Goal: Task Accomplishment & Management: Manage account settings

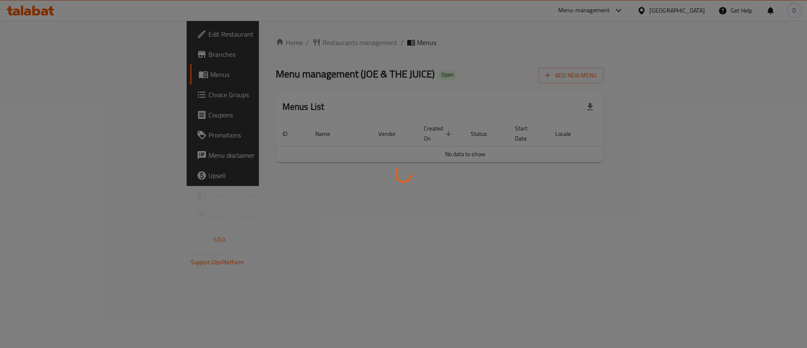
click at [449, 55] on div at bounding box center [403, 174] width 807 height 348
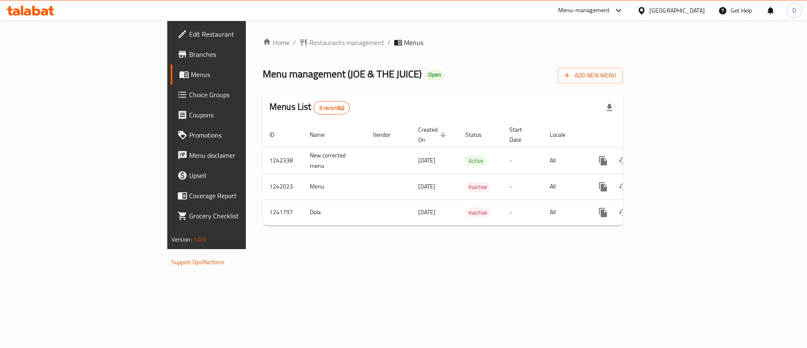
click at [432, 32] on div "Home / Restaurants management / Menus Menu management ( JOE & THE JUICE ) Open …" at bounding box center [443, 135] width 394 height 228
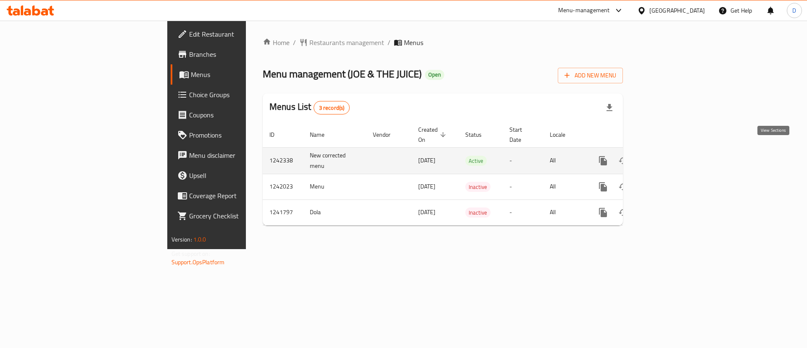
click at [674, 156] on link "enhanced table" at bounding box center [664, 160] width 20 height 20
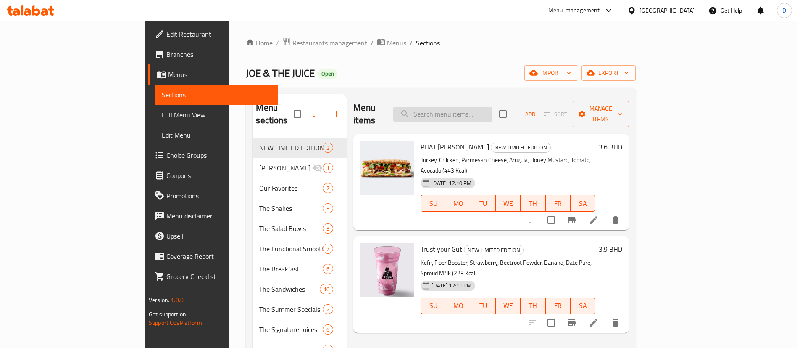
click at [480, 107] on input "search" at bounding box center [442, 114] width 99 height 15
click at [606, 315] on li at bounding box center [594, 322] width 24 height 15
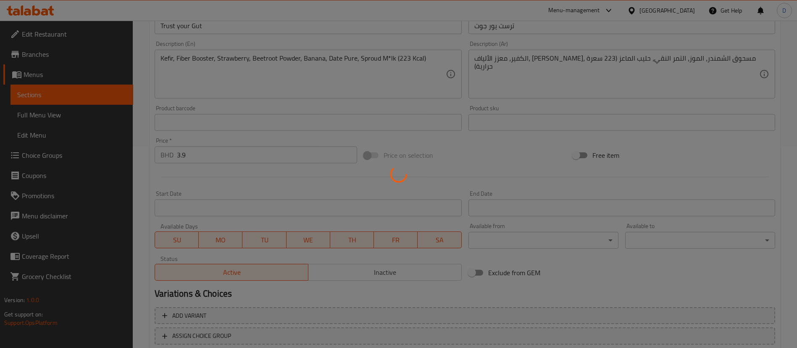
scroll to position [258, 0]
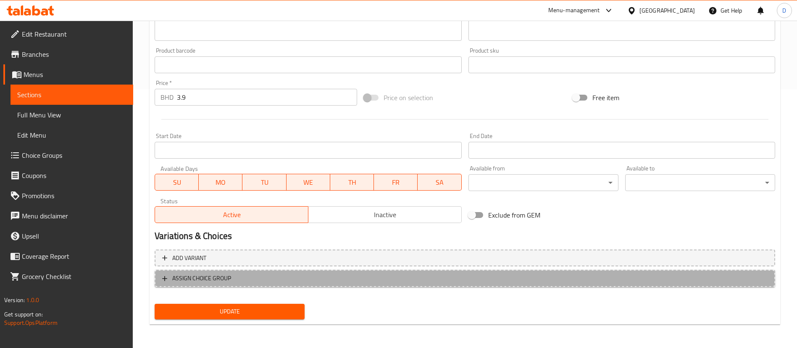
click at [232, 276] on span "ASSIGN CHOICE GROUP" at bounding box center [465, 278] width 606 height 11
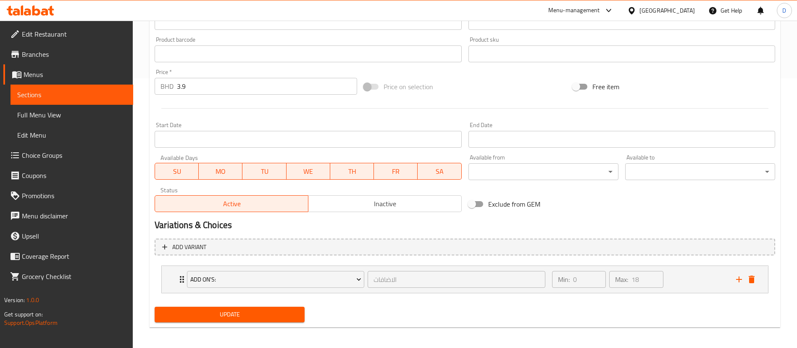
scroll to position [272, 0]
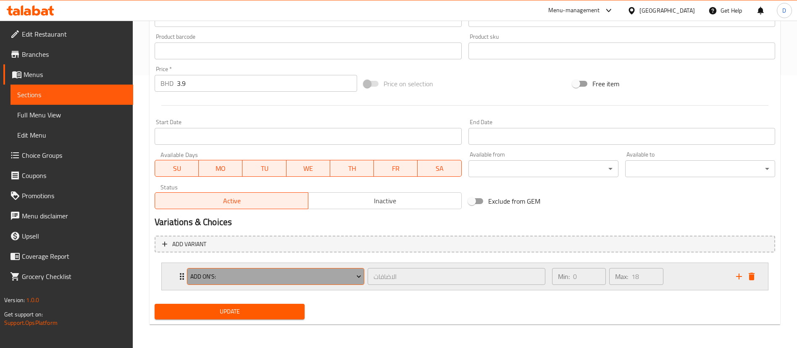
click at [354, 277] on span "Add On's:" at bounding box center [275, 276] width 171 height 11
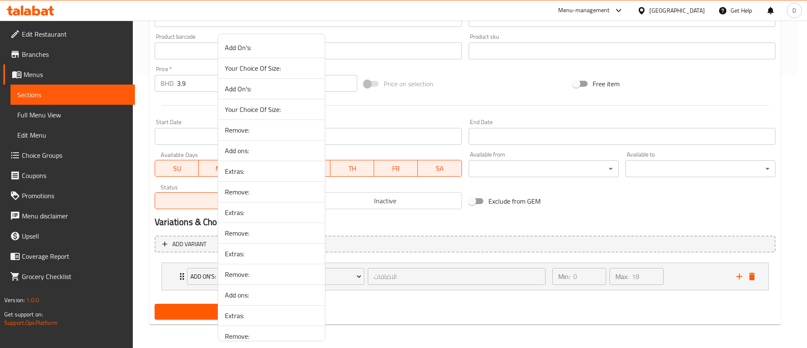
click at [243, 150] on span "Add ons:" at bounding box center [271, 150] width 93 height 10
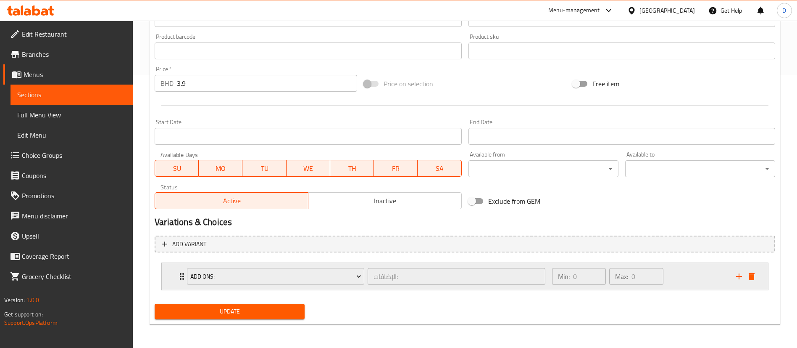
click at [178, 273] on icon "Expand" at bounding box center [182, 276] width 10 height 10
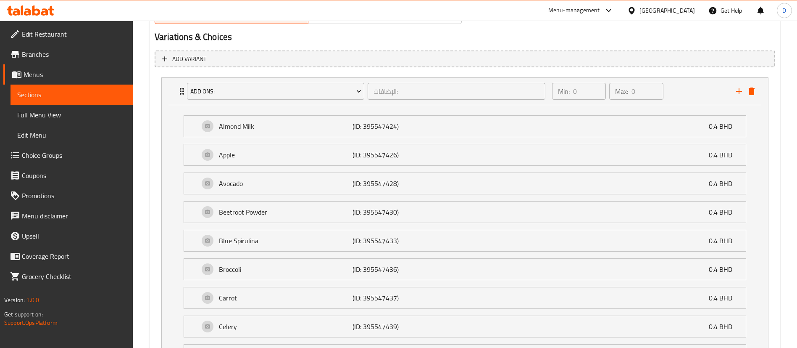
scroll to position [396, 0]
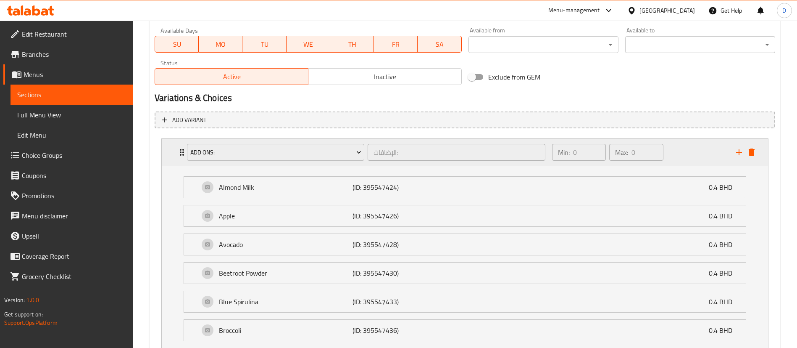
click at [175, 145] on div "Add ons: الإضافات: ​ Min: 0 ​ Max: 0 ​" at bounding box center [465, 152] width 606 height 27
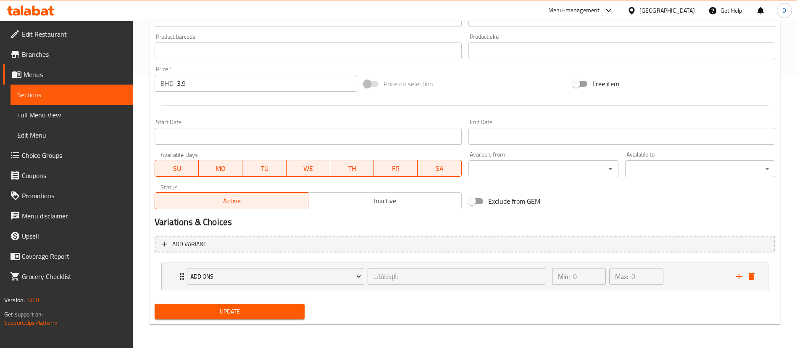
scroll to position [272, 0]
click at [736, 282] on div "Add ons: الإضافات: ​ Min: 0 ​ Max: 0 ​" at bounding box center [467, 276] width 581 height 27
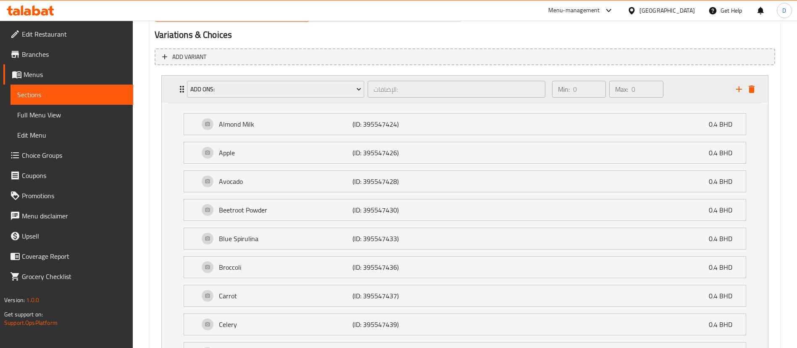
click at [177, 86] on icon "Expand" at bounding box center [182, 89] width 10 height 10
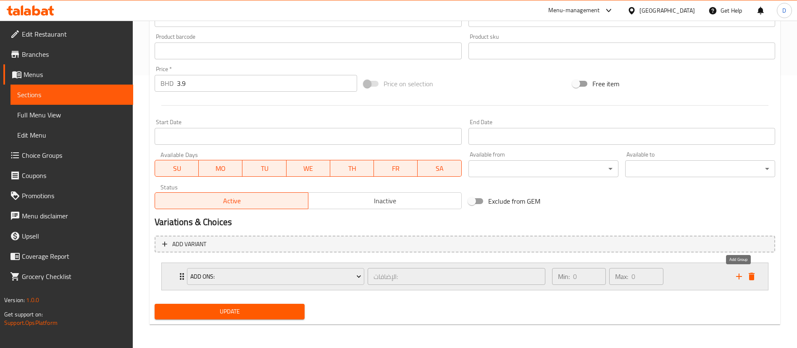
click at [738, 275] on icon "add" at bounding box center [739, 276] width 10 height 10
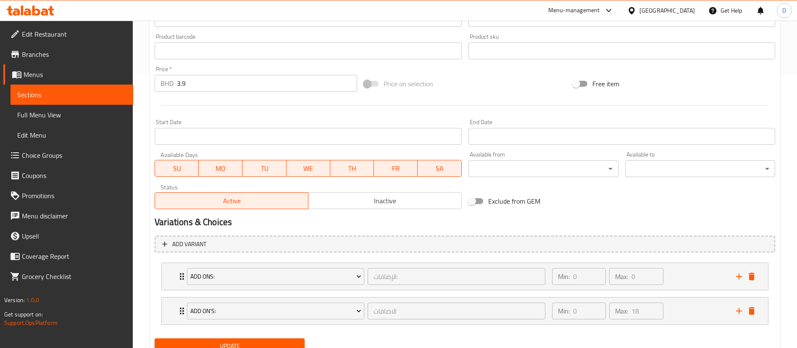
scroll to position [307, 0]
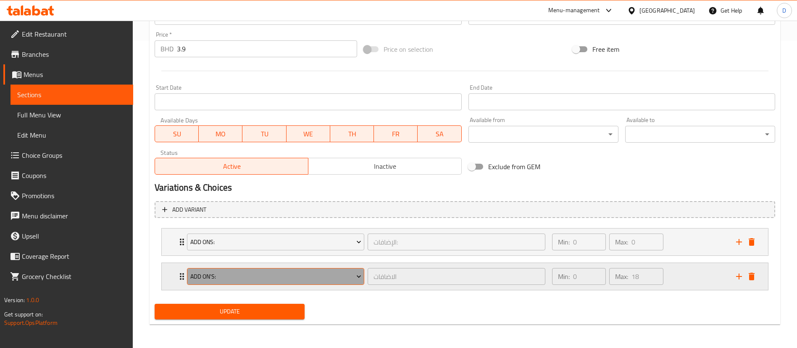
click at [205, 284] on button "Add On's:" at bounding box center [275, 276] width 177 height 17
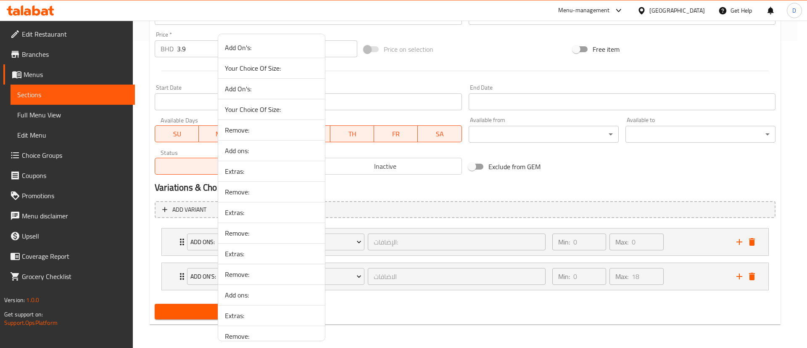
click at [233, 127] on span "Remove:" at bounding box center [271, 130] width 93 height 10
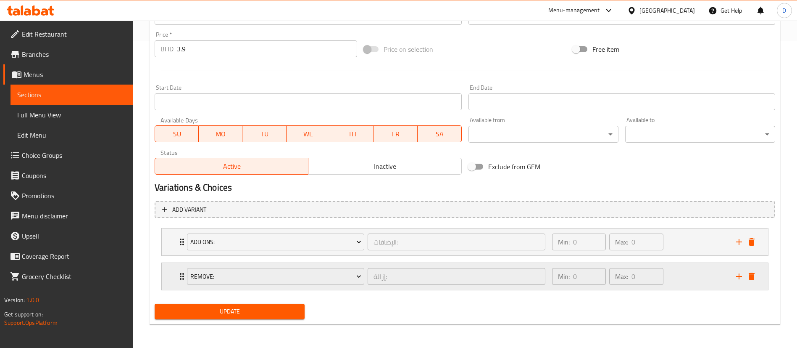
click at [178, 277] on icon "Expand" at bounding box center [182, 276] width 10 height 10
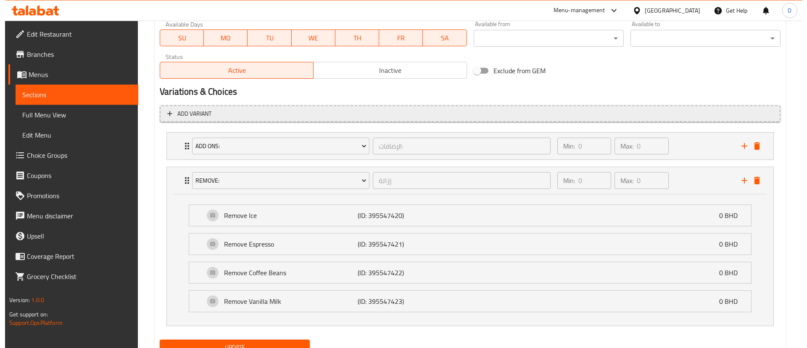
scroll to position [433, 0]
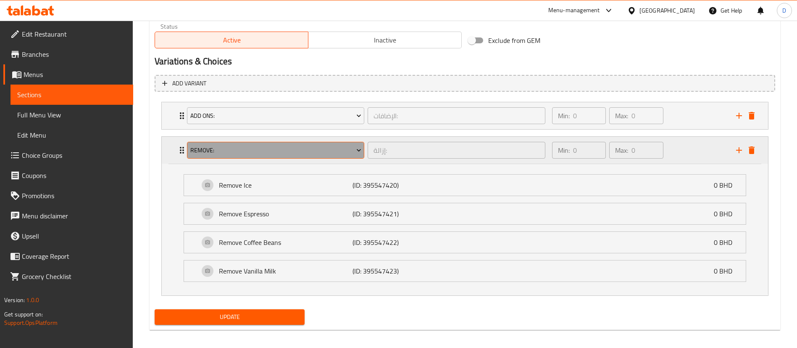
click at [254, 153] on span "Remove:" at bounding box center [275, 150] width 171 height 11
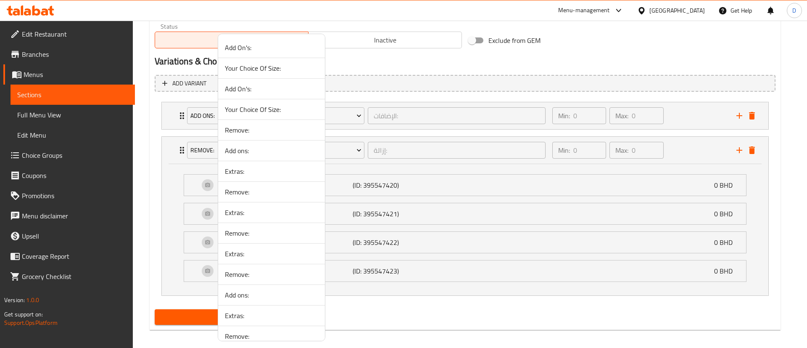
click at [246, 230] on span "Remove:" at bounding box center [271, 233] width 93 height 10
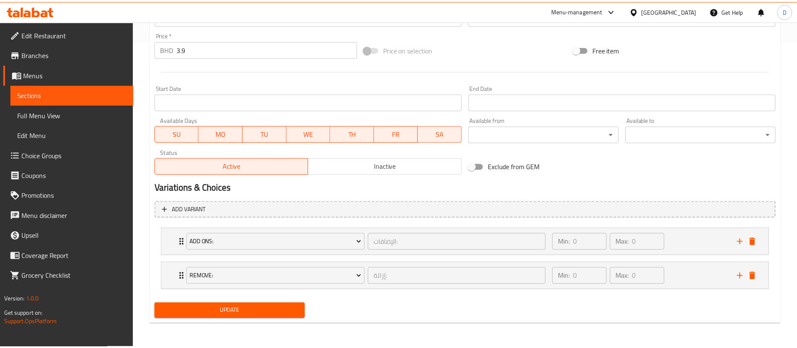
scroll to position [307, 0]
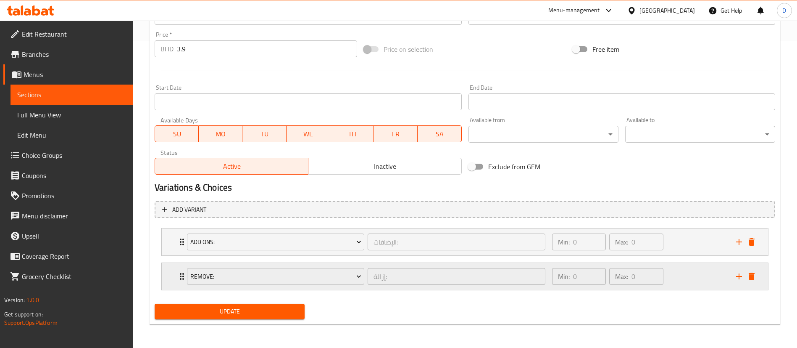
click at [181, 278] on icon "Expand" at bounding box center [182, 276] width 4 height 7
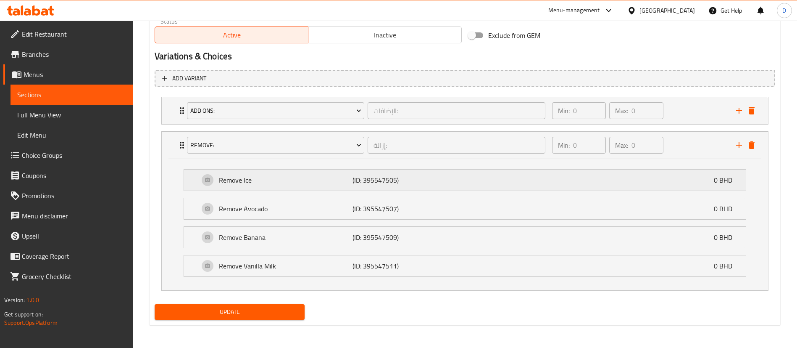
scroll to position [438, 0]
click at [751, 147] on icon "delete" at bounding box center [752, 145] width 6 height 8
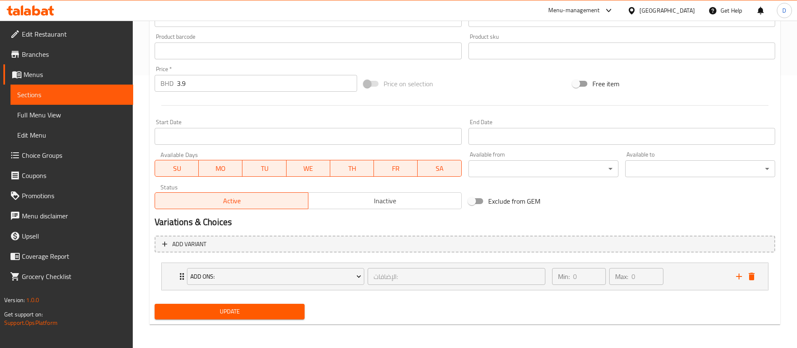
scroll to position [272, 0]
click at [218, 320] on div "Update" at bounding box center [229, 311] width 157 height 22
click at [220, 311] on span "Update" at bounding box center [229, 311] width 137 height 11
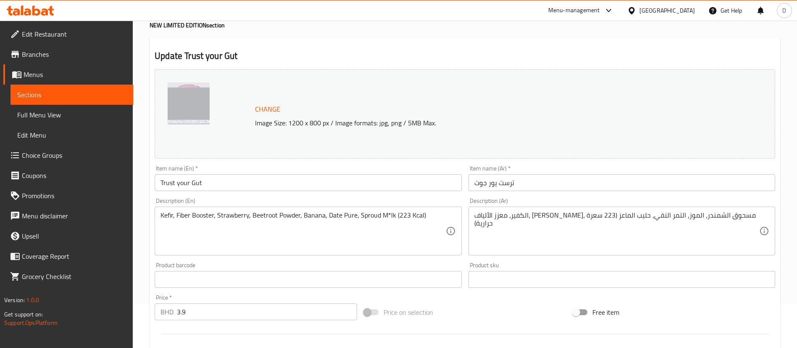
scroll to position [63, 0]
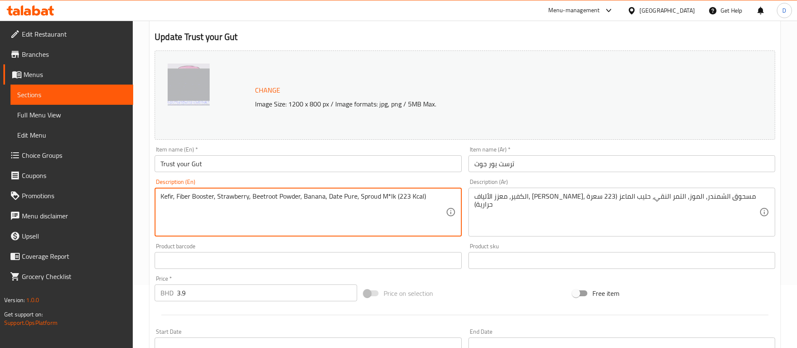
drag, startPoint x: 170, startPoint y: 198, endPoint x: 163, endPoint y: 197, distance: 6.7
click at [192, 201] on textarea "Kefir, Fiber Booster, Strawberry, Beetroot Powder, Banana, Date Pure, Sproud M*…" at bounding box center [303, 212] width 285 height 40
drag, startPoint x: 177, startPoint y: 196, endPoint x: 154, endPoint y: 197, distance: 22.3
click at [154, 197] on div "Description (En) Kefir, Fiber Booster, Strawberry, Beetroot Powder, Banana, Dat…" at bounding box center [308, 207] width 314 height 64
click at [186, 199] on textarea "Kefir, Fiber Booster, Strawberry, Beetroot Powder, Banana, Date Pure, Sproud M*…" at bounding box center [303, 212] width 285 height 40
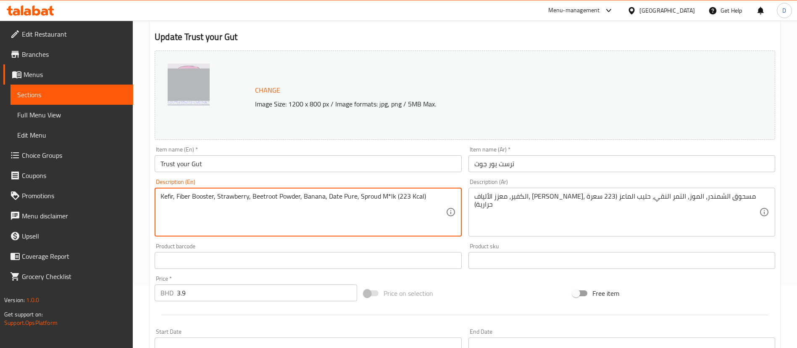
click at [230, 199] on textarea "Kefir, Fiber Booster, Strawberry, Beetroot Powder, Banana, Date Pure, Sproud M*…" at bounding box center [303, 212] width 285 height 40
click at [271, 193] on textarea "Kefir, Fiber Booster, Strawberry, Beetroot Powder, Banana, Date Pure, Sproud M*…" at bounding box center [303, 212] width 285 height 40
click at [341, 200] on textarea "Kefir, Fiber Booster, Strawberry, Beetroot Powder, Banana, Date Pure, Sproud M*…" at bounding box center [303, 212] width 285 height 40
drag, startPoint x: 426, startPoint y: 192, endPoint x: 147, endPoint y: 187, distance: 279.5
click at [147, 187] on div "Home / Restaurants management / Menus / Sections / item / update NEW LIMITED ED…" at bounding box center [465, 257] width 664 height 599
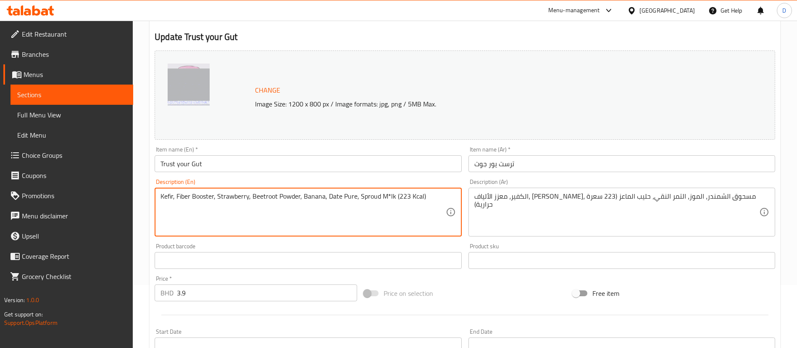
click at [395, 200] on textarea "Kefir, Fiber Booster, Strawberry, Beetroot Powder, Banana, Date Pure, Sproud M*…" at bounding box center [303, 212] width 285 height 40
drag, startPoint x: 378, startPoint y: 30, endPoint x: 375, endPoint y: 26, distance: 5.1
click at [378, 29] on div "Update Trust your Gut Change Image Size: 1200 x 800 px / Image formats: jpg, pn…" at bounding box center [465, 275] width 631 height 515
drag, startPoint x: 440, startPoint y: 199, endPoint x: 155, endPoint y: 196, distance: 285.0
click at [377, 196] on textarea "Kefir, Fiber Booster, Strawberry, Beetroot Powder, Banana, Date Pure, Sproud M*…" at bounding box center [303, 212] width 285 height 40
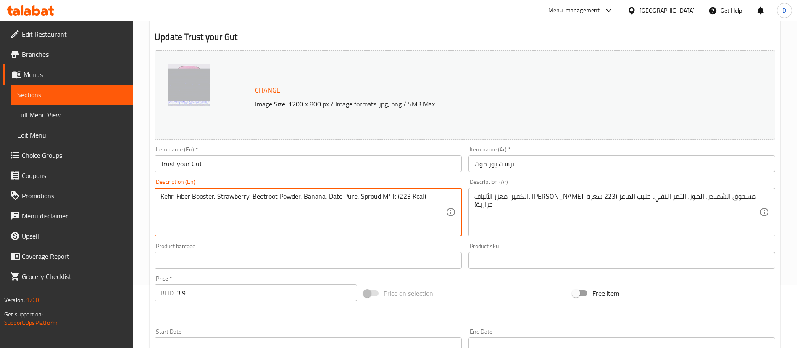
drag, startPoint x: 425, startPoint y: 198, endPoint x: 150, endPoint y: 185, distance: 275.1
click at [150, 185] on div "Update Trust your Gut Change Image Size: 1200 x 800 px / Image formats: jpg, pn…" at bounding box center [465, 275] width 631 height 515
click at [264, 211] on textarea "Kefir, Fiber Booster, Strawberry, Beetroot Powder, Banana, Date Pure, Sproud M*…" at bounding box center [303, 212] width 285 height 40
click at [387, 197] on textarea "Kefir, Fiber Booster, Strawberry, Beetroot Powder, Banana, Date Pure, Sproud M*…" at bounding box center [303, 212] width 285 height 40
click at [388, 197] on textarea "Kefir, Fiber Booster, Strawberry, Beetroot Powder, Banana, Date Pure, Sproud M*…" at bounding box center [303, 212] width 285 height 40
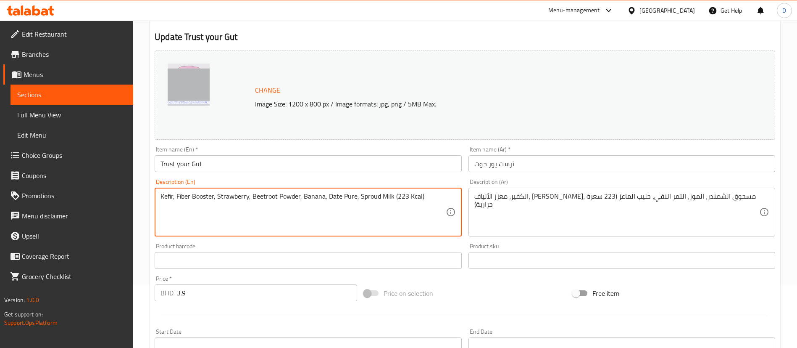
click at [386, 217] on textarea "Kefir, Fiber Booster, Strawberry, Beetroot Powder, Banana, Date Pure, Sproud Mi…" at bounding box center [303, 212] width 285 height 40
drag, startPoint x: 432, startPoint y: 192, endPoint x: 36, endPoint y: 200, distance: 396.4
click at [36, 200] on div "Edit Restaurant Branches Menus Sections Full Menu View Edit Menu Choice Groups …" at bounding box center [398, 257] width 797 height 599
type textarea "Kefir, Fiber Booster, Strawberry, Beetroot Powder, Banana, Date Pure, Sproud Mi…"
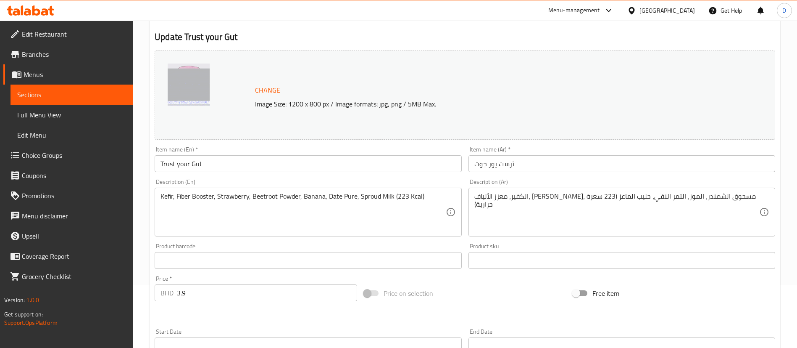
click at [369, 27] on div "Update Trust your Gut Change Image Size: 1200 x 800 px / Image formats: jpg, pn…" at bounding box center [465, 275] width 631 height 515
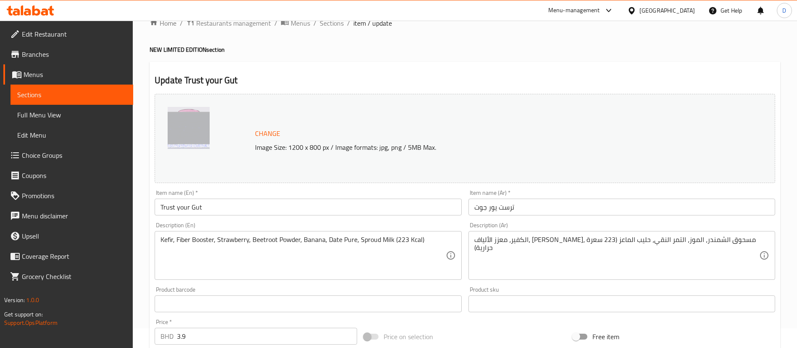
scroll to position [0, 0]
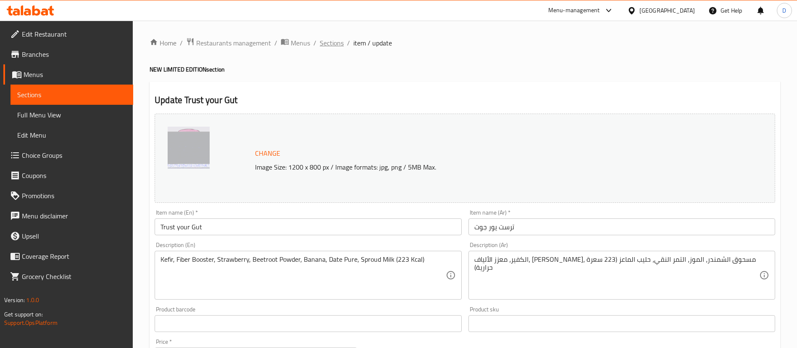
click at [340, 42] on span "Sections" at bounding box center [332, 43] width 24 height 10
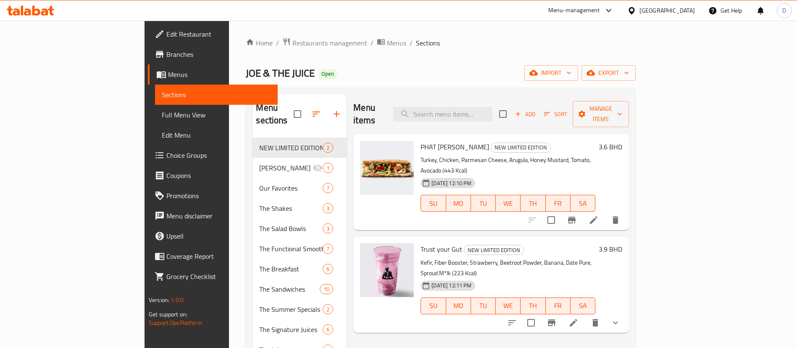
click at [382, 80] on div "JOE & THE JUICE Open import export" at bounding box center [441, 73] width 390 height 16
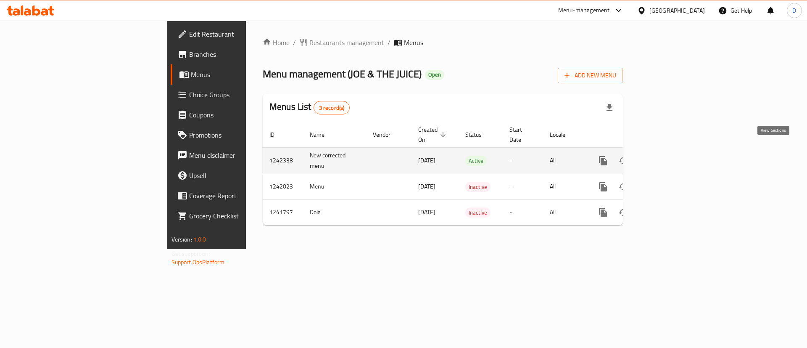
click at [669, 156] on icon "enhanced table" at bounding box center [664, 161] width 10 height 10
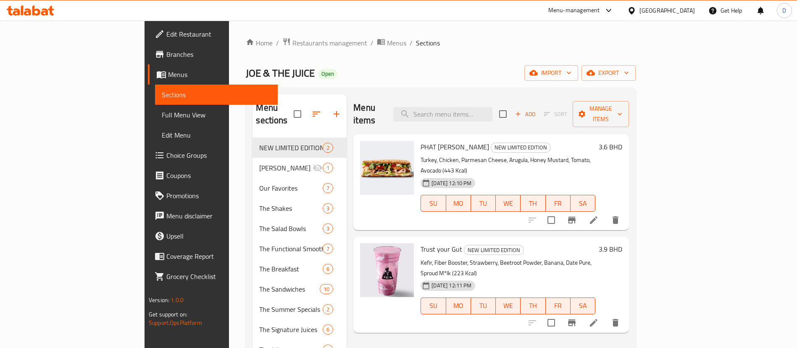
click at [491, 97] on div "Menu items Add Sort Manage items" at bounding box center [491, 114] width 276 height 40
click at [486, 107] on input "search" at bounding box center [442, 114] width 99 height 15
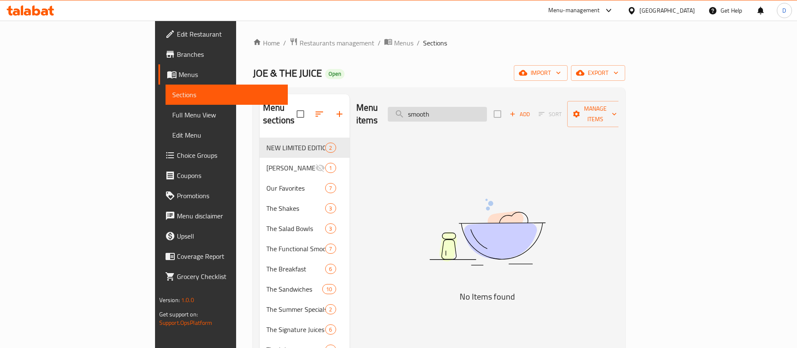
click at [487, 107] on input "smooth" at bounding box center [437, 114] width 99 height 15
click at [487, 109] on input "smooth" at bounding box center [437, 114] width 99 height 15
type input "s"
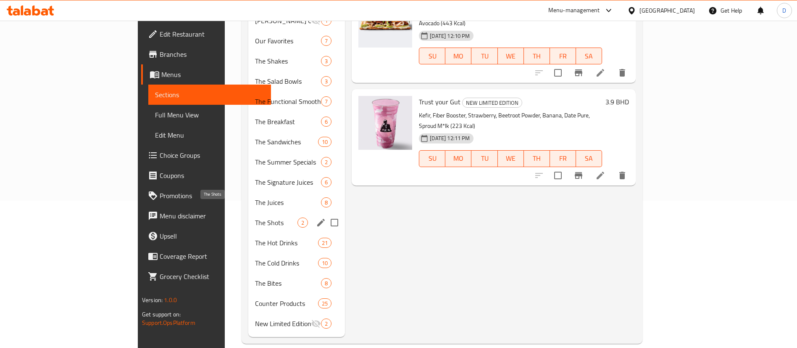
scroll to position [84, 0]
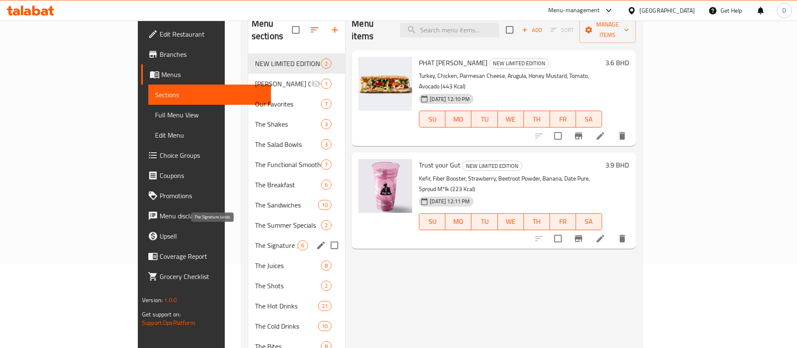
click at [255, 240] on span "The Signature Juices" at bounding box center [276, 245] width 42 height 10
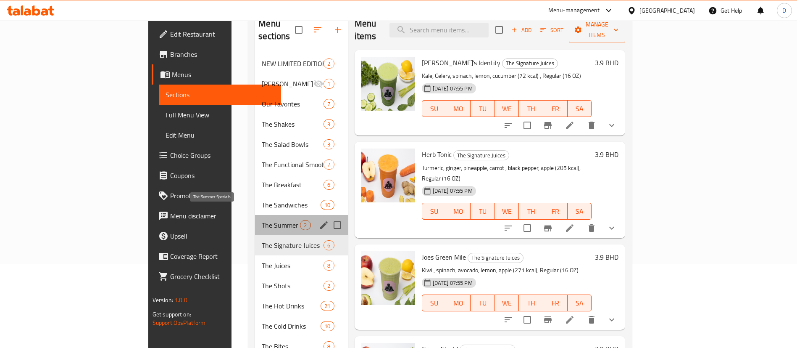
click at [262, 220] on span "The Summer Specials" at bounding box center [281, 225] width 38 height 10
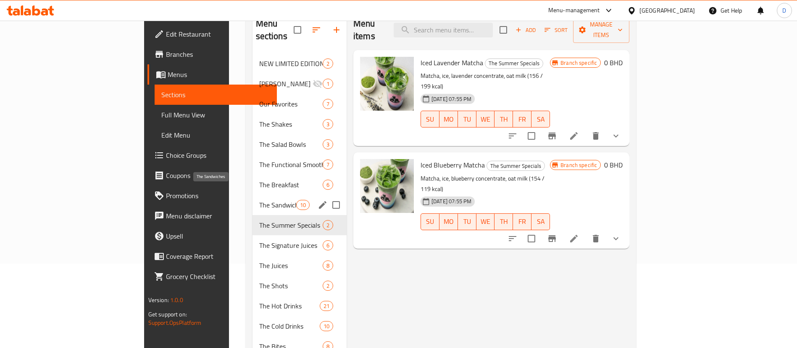
click at [259, 200] on span "The Sandwiches" at bounding box center [277, 205] width 37 height 10
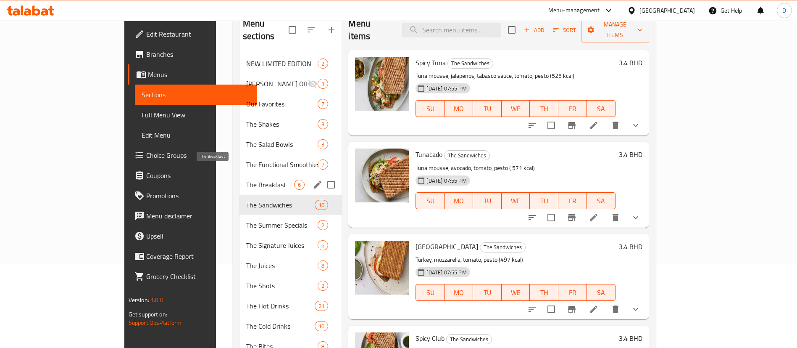
click at [246, 179] on span "The Breakfast" at bounding box center [270, 184] width 48 height 10
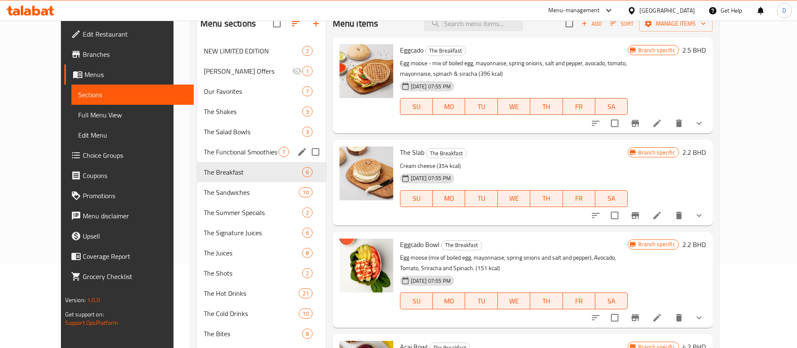
click at [208, 140] on div "The Salad Bowls 3" at bounding box center [261, 131] width 129 height 20
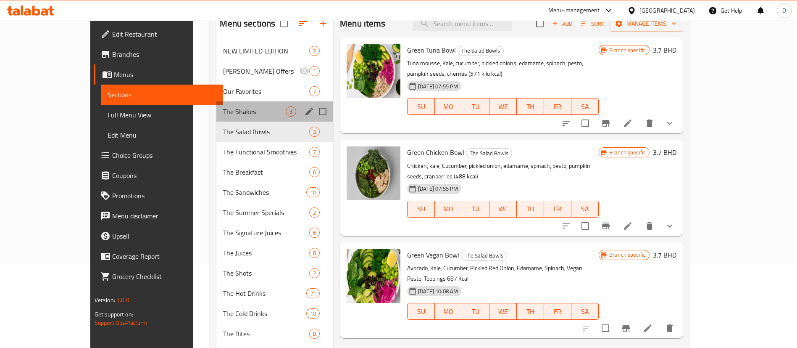
click at [216, 105] on div "The Shakes 3" at bounding box center [274, 111] width 117 height 20
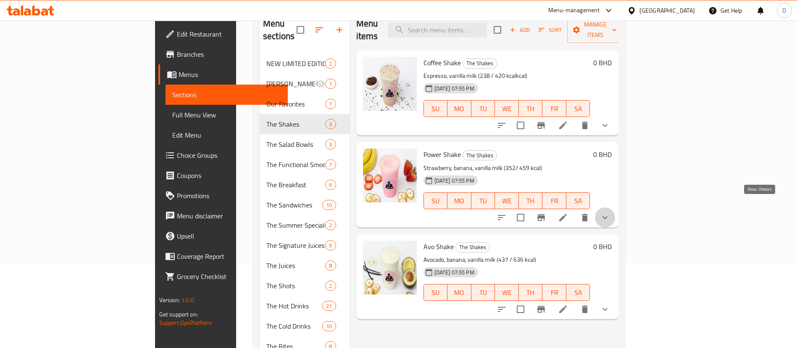
click at [610, 212] on icon "show more" at bounding box center [605, 217] width 10 height 10
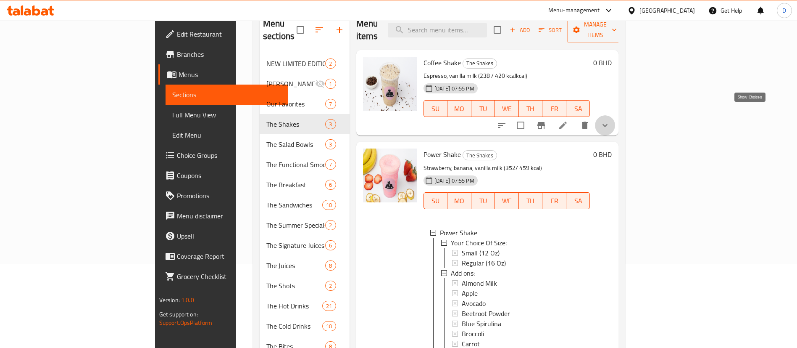
click at [610, 120] on icon "show more" at bounding box center [605, 125] width 10 height 10
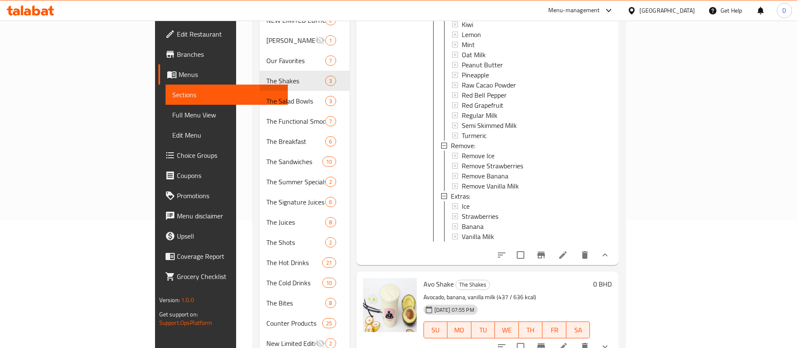
scroll to position [147, 0]
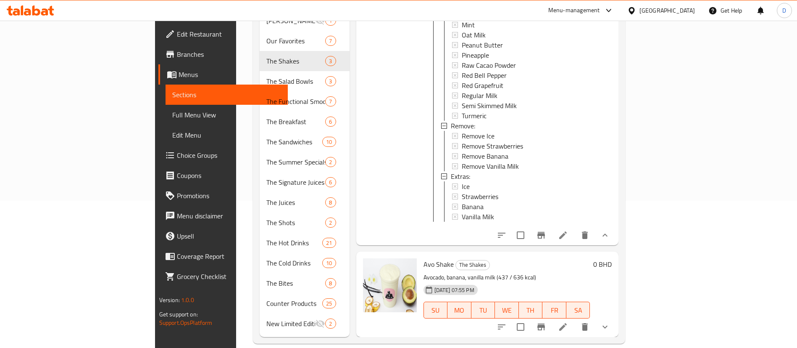
click at [615, 316] on button "show more" at bounding box center [605, 326] width 20 height 20
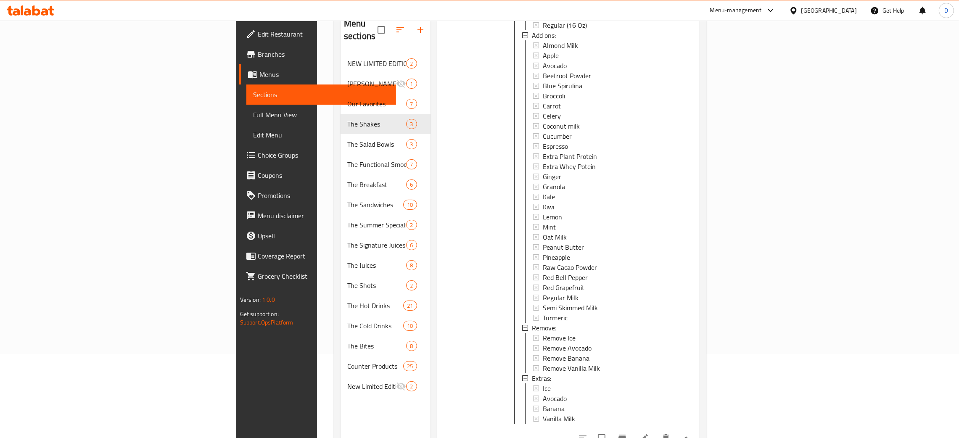
scroll to position [1257, 0]
click at [543, 192] on span "Kale" at bounding box center [549, 197] width 12 height 10
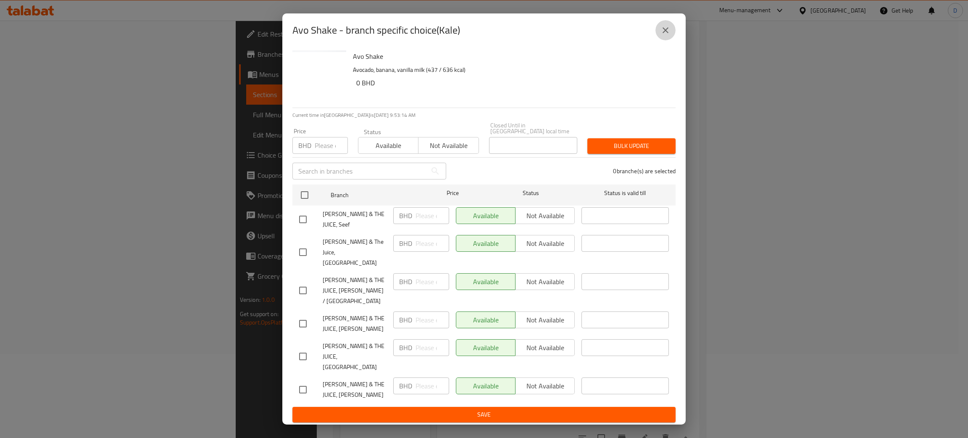
click at [671, 40] on button "close" at bounding box center [666, 30] width 20 height 20
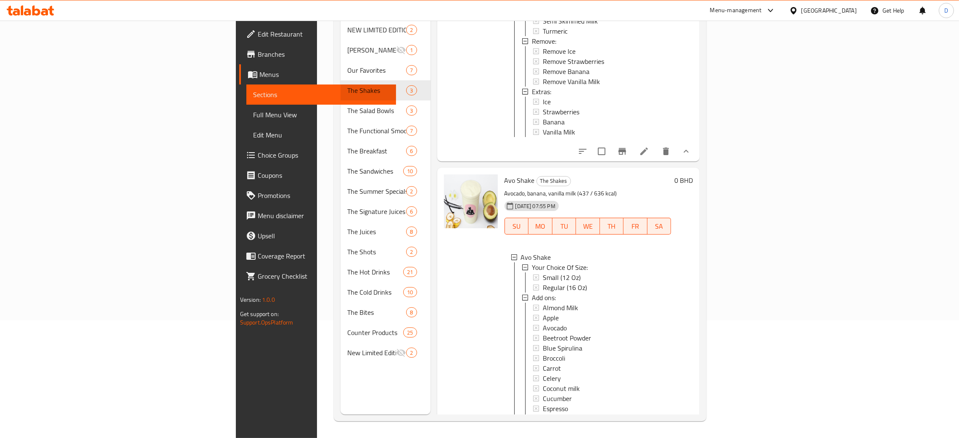
scroll to position [942, 0]
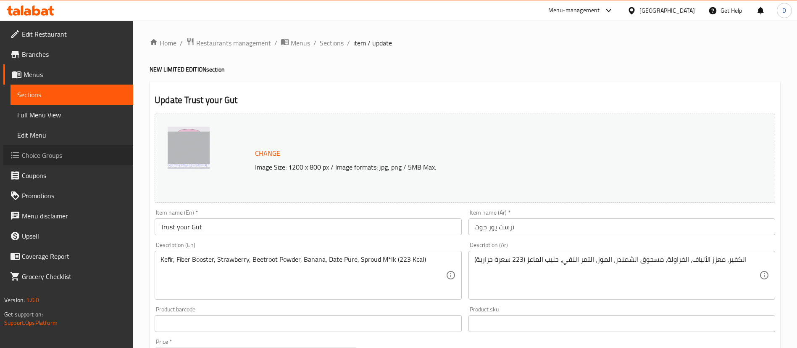
click at [40, 152] on span "Choice Groups" at bounding box center [74, 155] width 105 height 10
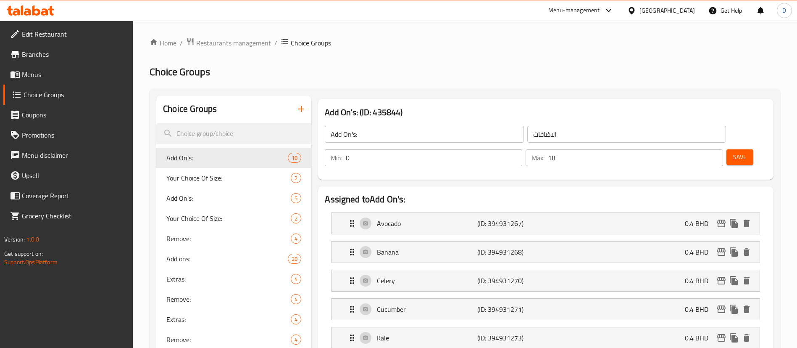
click at [353, 72] on div at bounding box center [398, 174] width 797 height 348
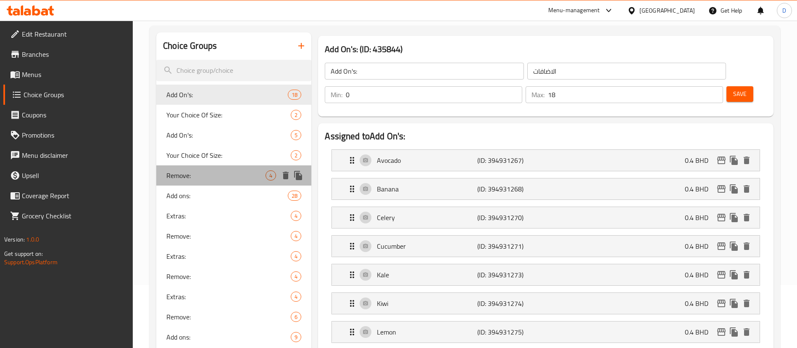
click at [190, 177] on span "Remove:" at bounding box center [215, 175] width 99 height 10
type input "Remove:"
type input "إزالة:"
type input "0"
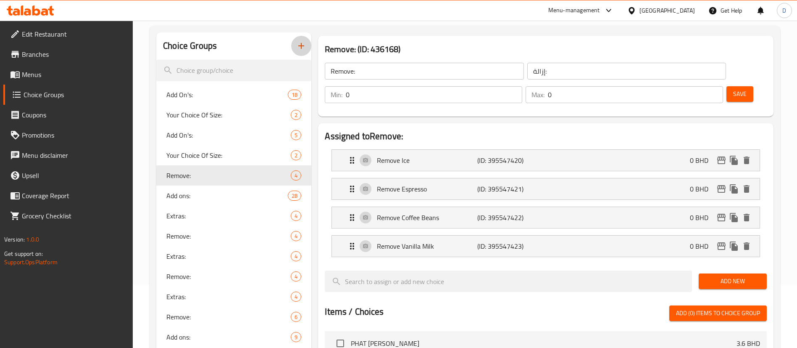
click at [303, 45] on icon "button" at bounding box center [301, 46] width 6 height 6
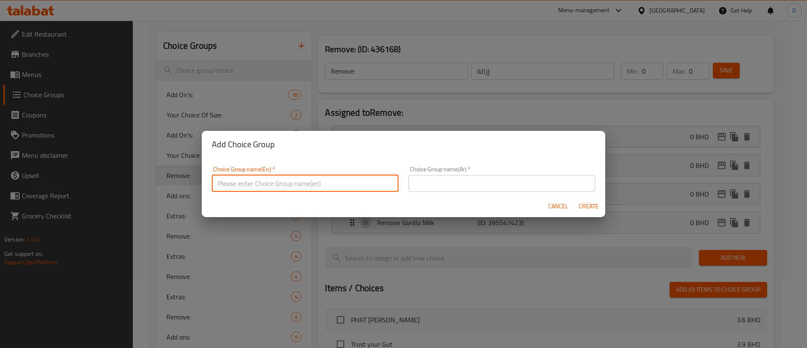
click at [261, 182] on input "text" at bounding box center [305, 183] width 187 height 17
type input "Remove:"
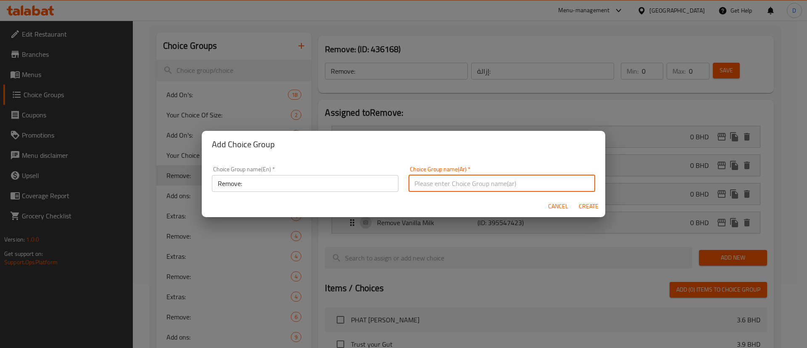
click at [428, 179] on input "text" at bounding box center [502, 183] width 187 height 17
click at [352, 176] on div "Choice Group name(En)   * Remove: Choice Group name(En) *" at bounding box center [305, 179] width 187 height 26
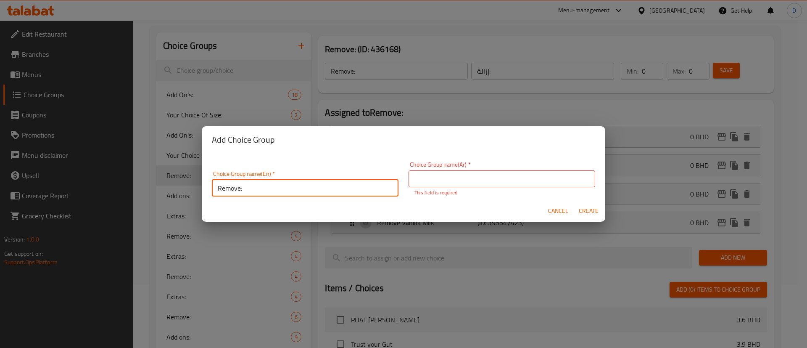
click at [352, 176] on div "Choice Group name(En)   * Remove: Choice Group name(En) *" at bounding box center [305, 184] width 187 height 26
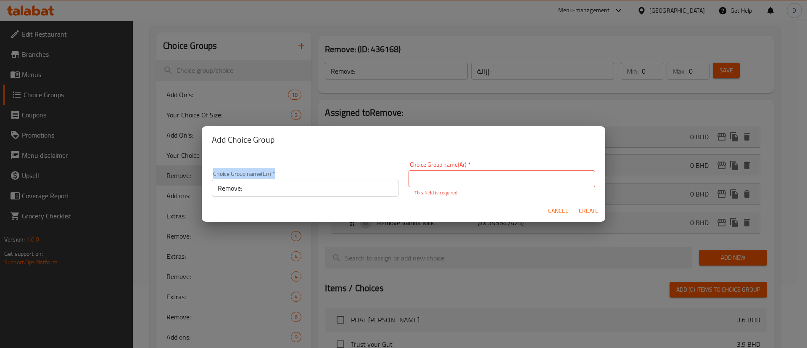
click at [352, 176] on div "Choice Group name(En)   * Remove: Choice Group name(En) *" at bounding box center [305, 184] width 187 height 26
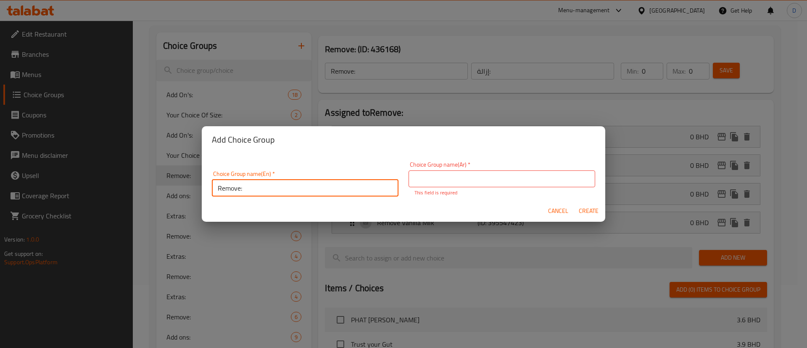
click at [326, 192] on input "Remove:" at bounding box center [305, 187] width 187 height 17
click at [442, 174] on input "text" at bounding box center [502, 178] width 187 height 17
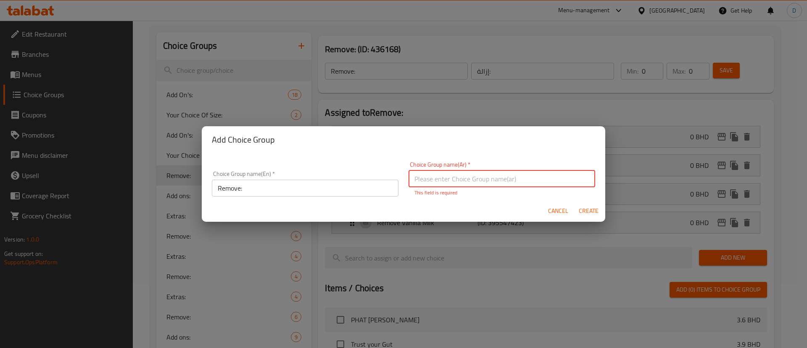
paste input "إزالة:"
type input "إزالة:"
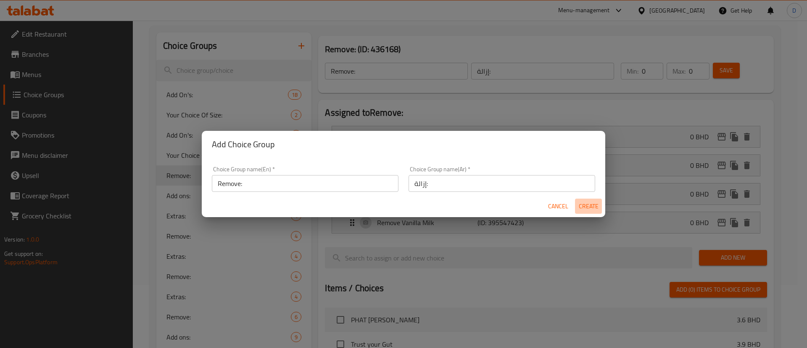
click at [590, 213] on button "Create" at bounding box center [588, 206] width 27 height 16
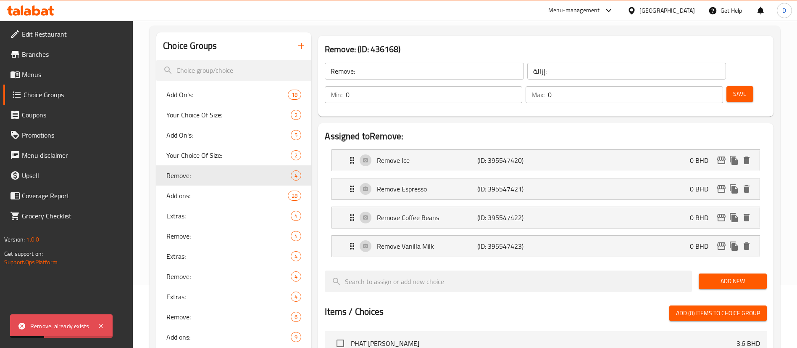
click at [537, 93] on div "Remove: (ID: 436168) Remove: ​ إزالة: ​ Min: 0 ​ Max: 0 ​ Save" at bounding box center [546, 75] width 462 height 87
click at [299, 50] on icon "button" at bounding box center [301, 46] width 10 height 10
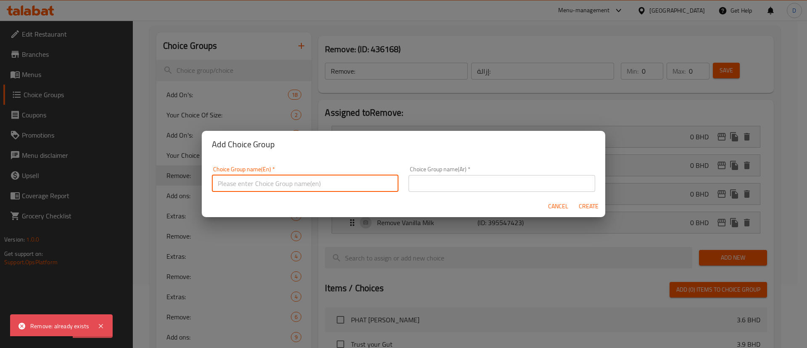
click at [266, 184] on input "text" at bounding box center [305, 183] width 187 height 17
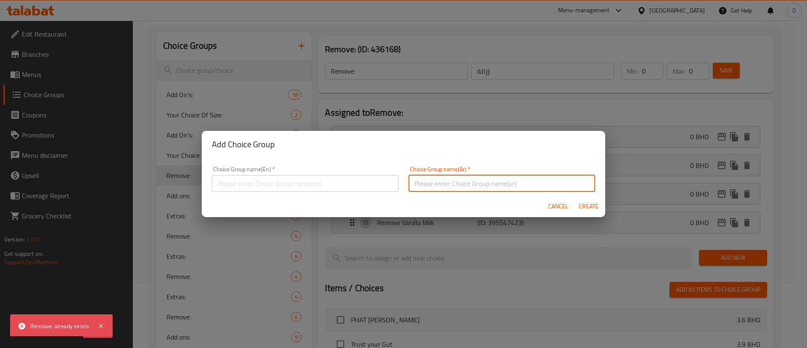
click at [514, 176] on input "text" at bounding box center [502, 183] width 187 height 17
paste input "إزالة:"
type input "إزالة:"
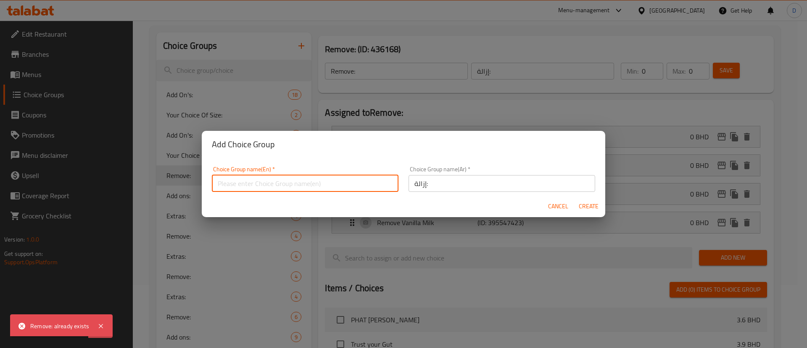
click at [360, 183] on input "text" at bounding box center [305, 183] width 187 height 17
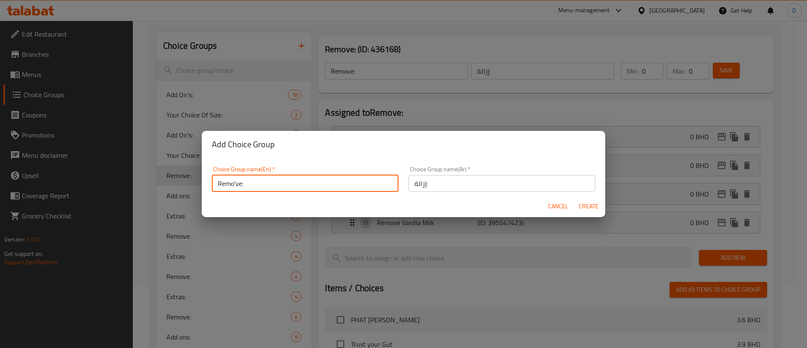
click at [237, 180] on input "Remo've:" at bounding box center [305, 183] width 187 height 17
type input "Remove.:"
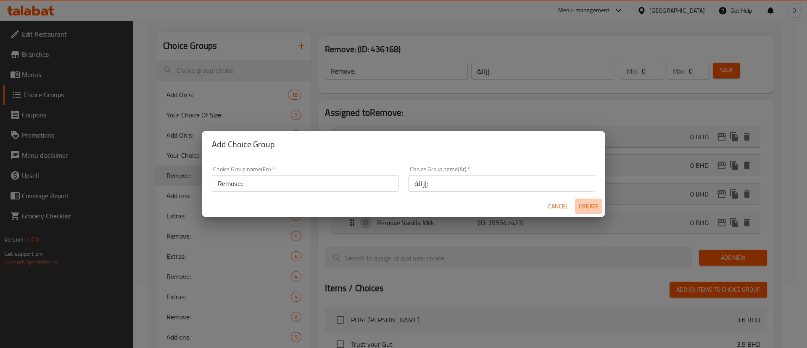
click at [579, 208] on span "Create" at bounding box center [588, 206] width 20 height 11
type input "Remove.:"
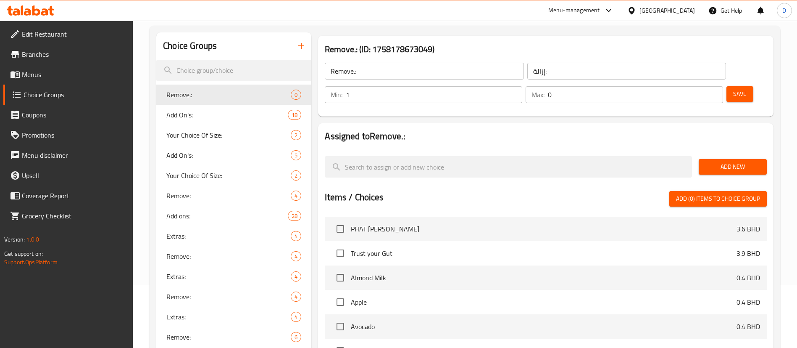
click at [522, 86] on input "1" at bounding box center [434, 94] width 177 height 17
type input "0"
click at [522, 86] on input "0" at bounding box center [434, 94] width 177 height 17
click at [714, 161] on span "Add New" at bounding box center [733, 166] width 55 height 11
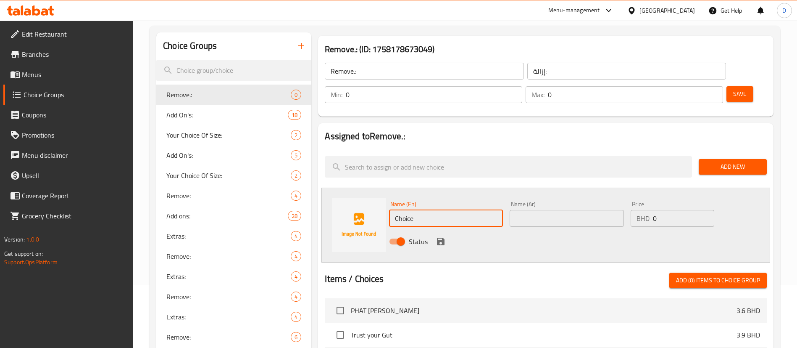
drag, startPoint x: 414, startPoint y: 191, endPoint x: 379, endPoint y: 192, distance: 34.5
click at [379, 192] on div "Name (En) Choice Name (En) Name (Ar) Name (Ar) Price BHD 0 Price Status" at bounding box center [546, 224] width 449 height 75
paste input "Kefir"
type input "Kefir"
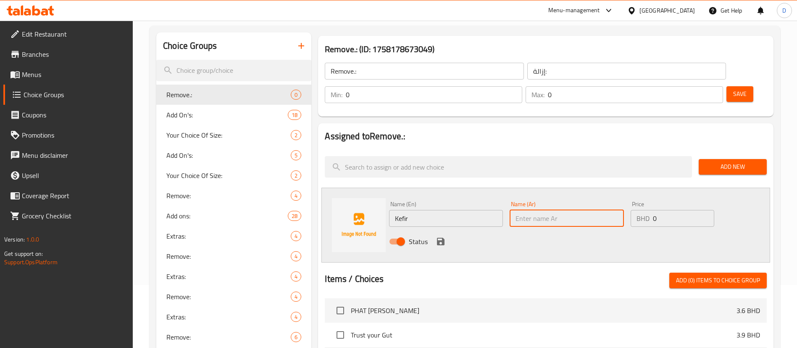
click at [609, 210] on input "text" at bounding box center [567, 218] width 114 height 17
paste input "الكفير"
type input "الكفير"
click at [442, 237] on icon "save" at bounding box center [441, 241] width 8 height 8
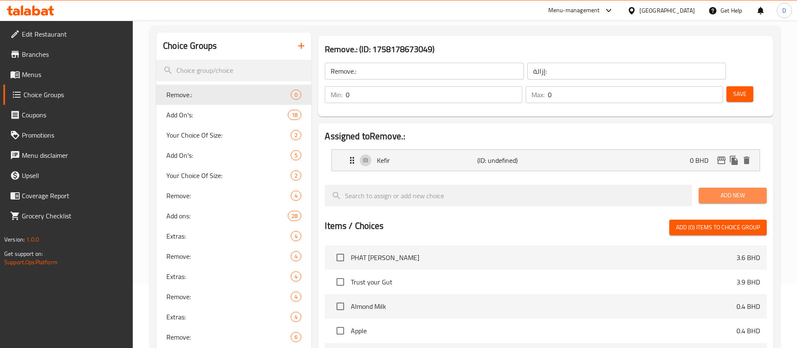
click at [728, 190] on span "Add New" at bounding box center [733, 195] width 55 height 11
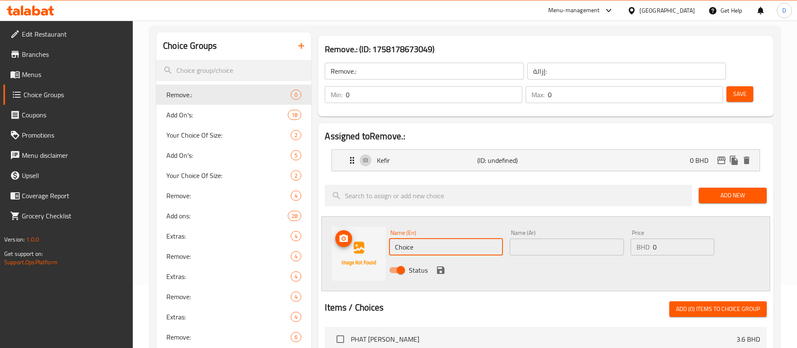
drag, startPoint x: 434, startPoint y: 217, endPoint x: 377, endPoint y: 204, distance: 58.6
click at [353, 227] on div "Name (En) Choice Name (En) Name (Ar) Name (Ar) Price BHD 0 Price Status" at bounding box center [546, 253] width 449 height 75
paste input "Fiber Booster"
type input "Fiber Booster"
drag, startPoint x: 530, startPoint y: 234, endPoint x: 529, endPoint y: 227, distance: 6.8
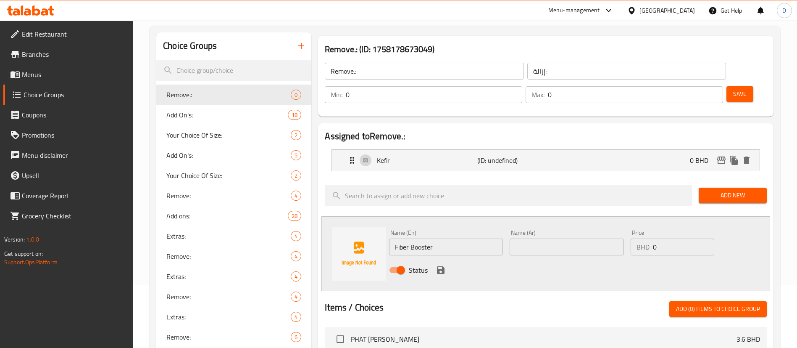
click at [530, 234] on div "Name (Ar) Name (Ar)" at bounding box center [566, 242] width 121 height 32
click at [529, 238] on input "text" at bounding box center [567, 246] width 114 height 17
paste input "معزز الألياف"
type input "معزز الألياف"
click at [440, 265] on icon "save" at bounding box center [441, 270] width 10 height 10
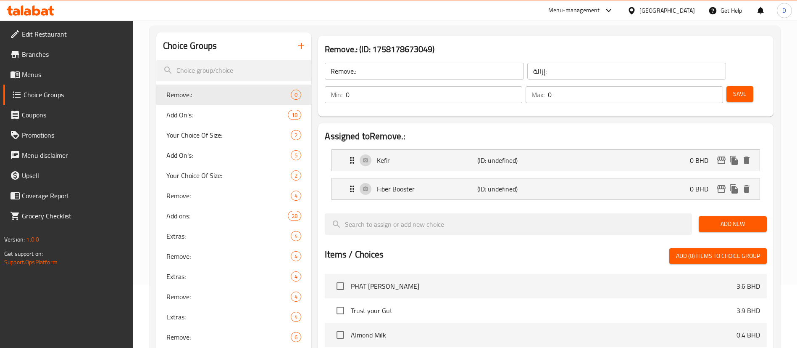
click at [719, 219] on span "Add New" at bounding box center [733, 224] width 55 height 11
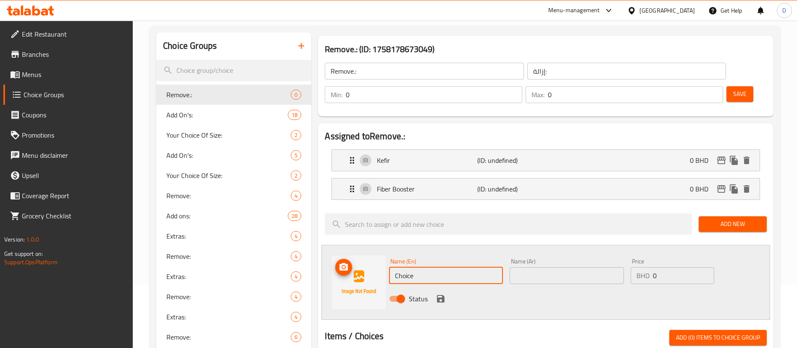
paste input "Strawberry"
drag, startPoint x: 426, startPoint y: 249, endPoint x: 364, endPoint y: 251, distance: 61.8
click at [364, 251] on div "Name (En) Choice Name (En) Name (Ar) Name (Ar) Price BHD 0 Price Status" at bounding box center [546, 282] width 449 height 75
type input "Strawberry"
click at [561, 260] on div "Name (Ar) Name (Ar)" at bounding box center [566, 271] width 121 height 32
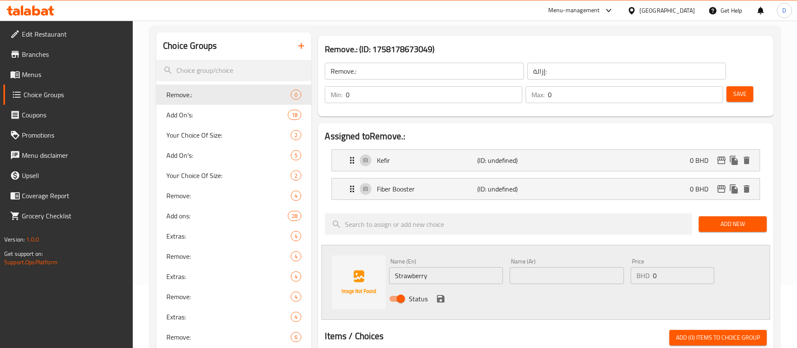
click at [559, 267] on input "text" at bounding box center [567, 275] width 114 height 17
paste input "الفراولة"
type input "الفراولة"
click at [442, 295] on icon "save" at bounding box center [441, 299] width 8 height 8
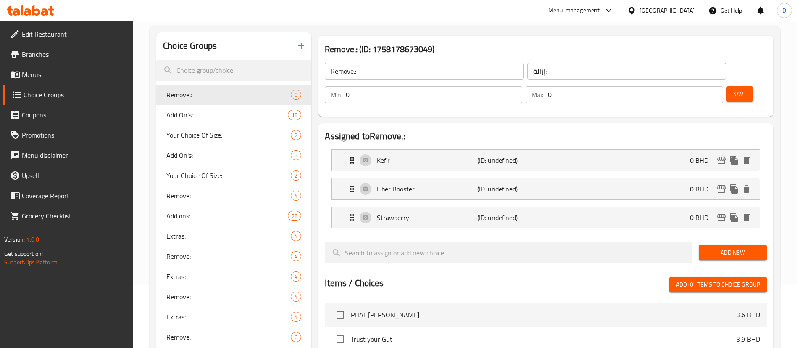
click at [707, 247] on span "Add New" at bounding box center [733, 252] width 55 height 11
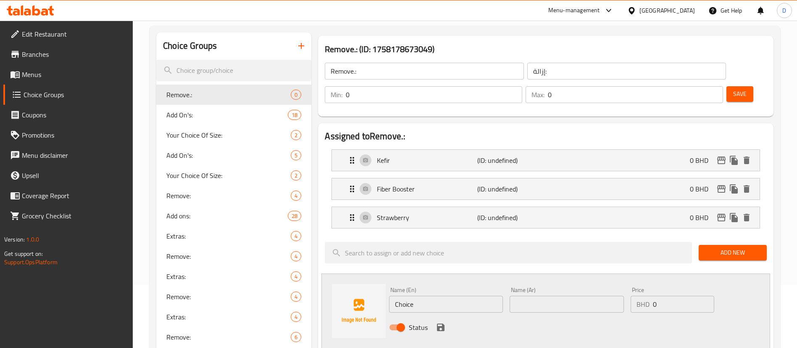
drag, startPoint x: 424, startPoint y: 273, endPoint x: 355, endPoint y: 275, distance: 69.4
click at [355, 275] on div "Name (En) Choice Name (En) Name (Ar) Name (Ar) Price BHD 0 Price Status" at bounding box center [546, 310] width 449 height 75
paste input "Beetroot Powder"
type input "Beetroot Powder"
click at [534, 295] on input "text" at bounding box center [567, 303] width 114 height 17
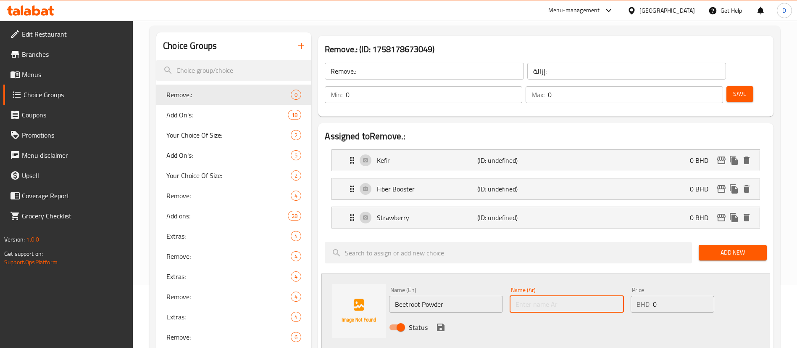
paste input "مسحوق البنجر"
type input "مسحوق البنجر"
click at [444, 323] on icon "save" at bounding box center [441, 327] width 8 height 8
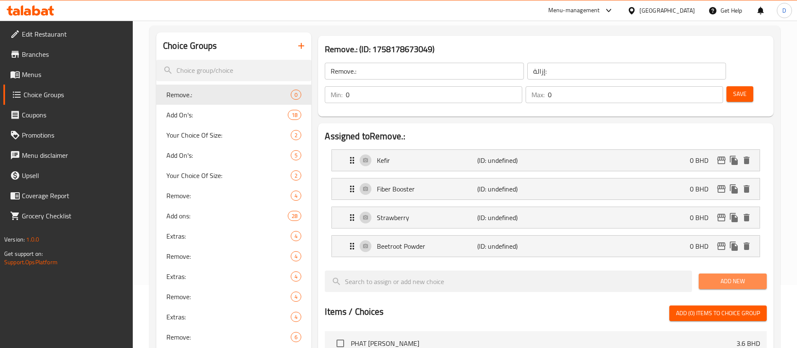
click at [734, 276] on span "Add New" at bounding box center [733, 281] width 55 height 11
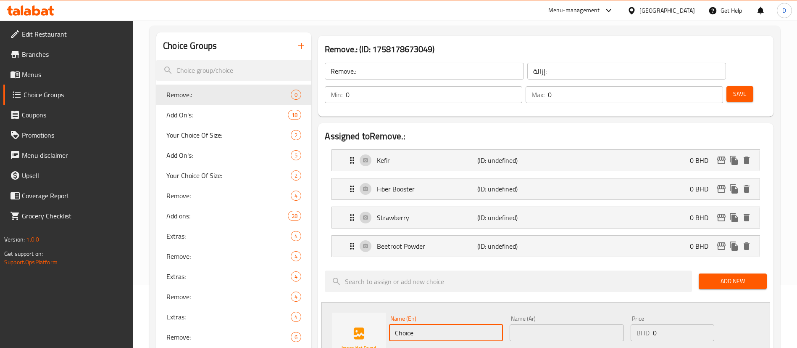
drag, startPoint x: 427, startPoint y: 303, endPoint x: 358, endPoint y: 309, distance: 70.0
click at [355, 311] on div "Name (En) Choice Name (En) Name (Ar) Name (Ar) Price BHD 0 Price Status" at bounding box center [546, 339] width 449 height 75
paste input "Banana"
type input "Banana"
drag, startPoint x: 556, startPoint y: 307, endPoint x: 548, endPoint y: 307, distance: 8.0
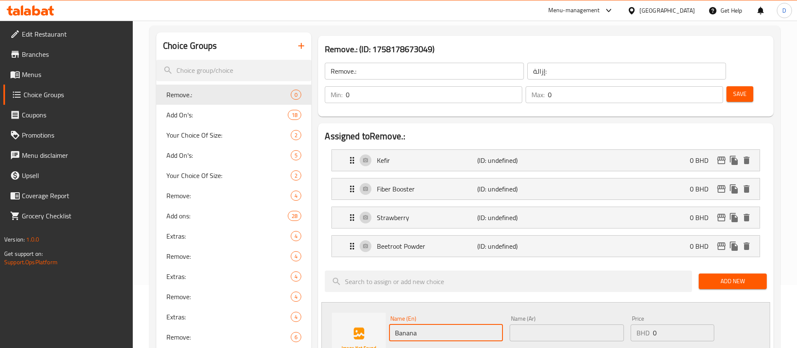
click at [555, 324] on input "text" at bounding box center [567, 332] width 114 height 17
paste input "موز"
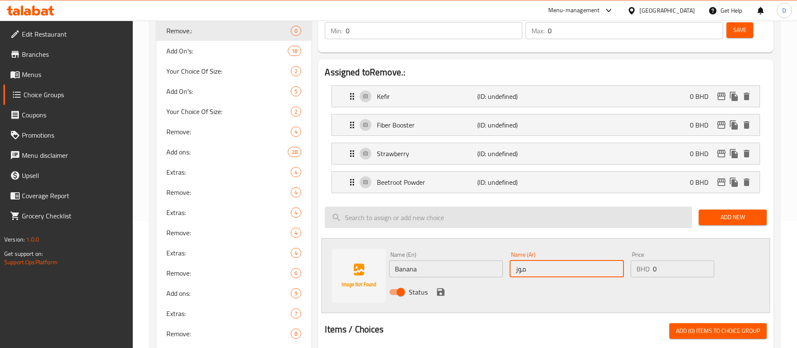
scroll to position [189, 0]
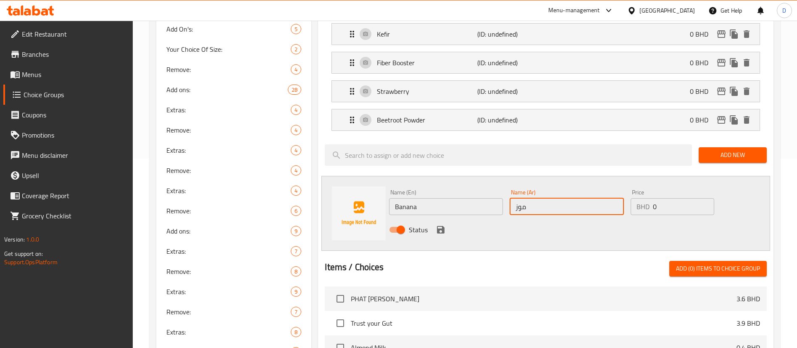
type input "موز"
click at [441, 224] on icon "save" at bounding box center [441, 229] width 10 height 10
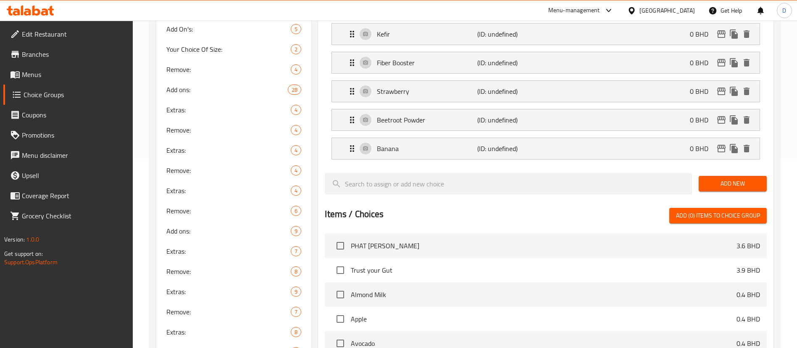
click at [706, 170] on div "Add New" at bounding box center [733, 183] width 75 height 28
click at [705, 176] on button "Add New" at bounding box center [733, 184] width 68 height 16
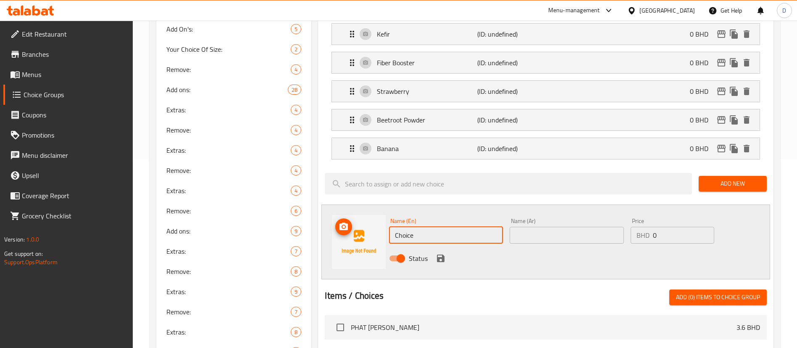
drag, startPoint x: 418, startPoint y: 211, endPoint x: 345, endPoint y: 218, distance: 73.5
click at [345, 218] on div "Name (En) Choice Name (En) Name (Ar) Name (Ar) Price BHD 0 Price Status" at bounding box center [546, 241] width 449 height 75
paste input "Date Pur"
type input "Date Pure"
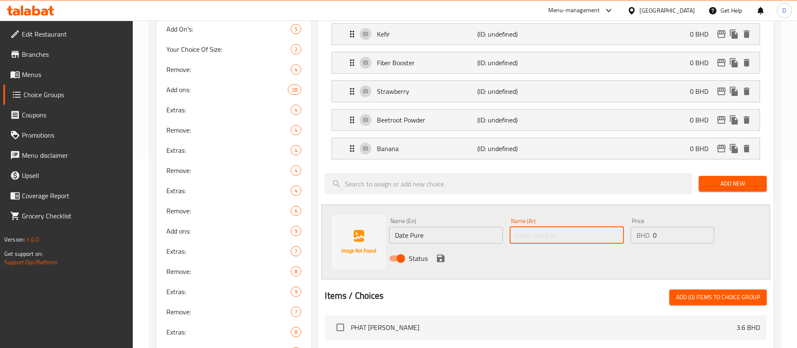
click at [564, 227] on input "text" at bounding box center [567, 235] width 114 height 17
paste input "هريس التمر"
type input "هريس التمر"
click at [442, 254] on icon "save" at bounding box center [441, 258] width 8 height 8
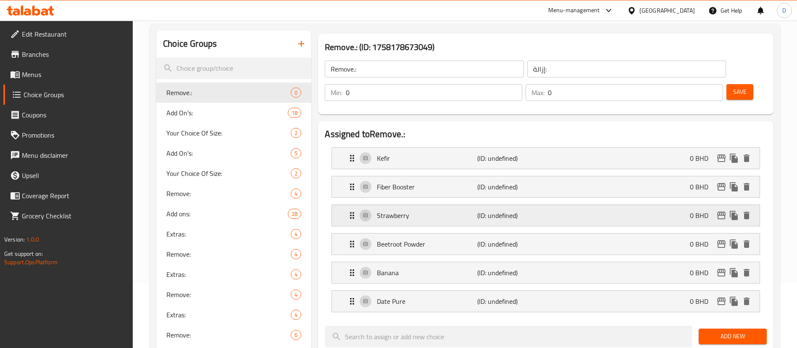
scroll to position [63, 0]
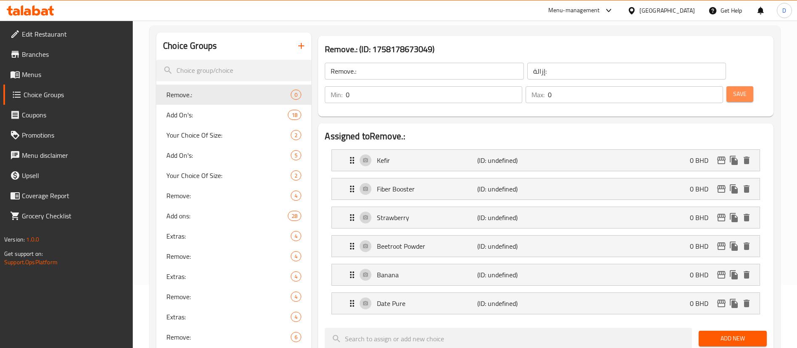
click at [733, 86] on button "Save" at bounding box center [740, 94] width 27 height 16
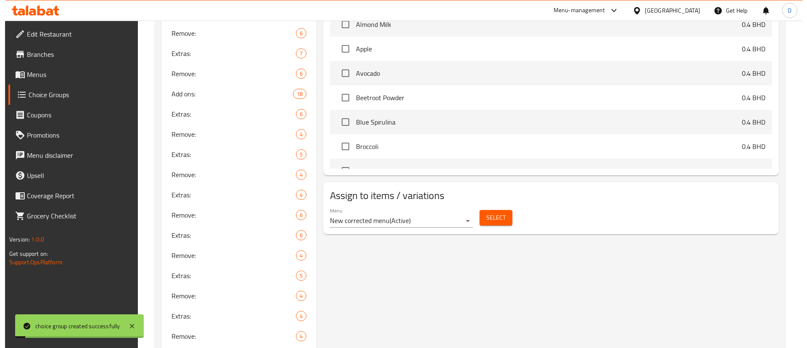
scroll to position [504, 0]
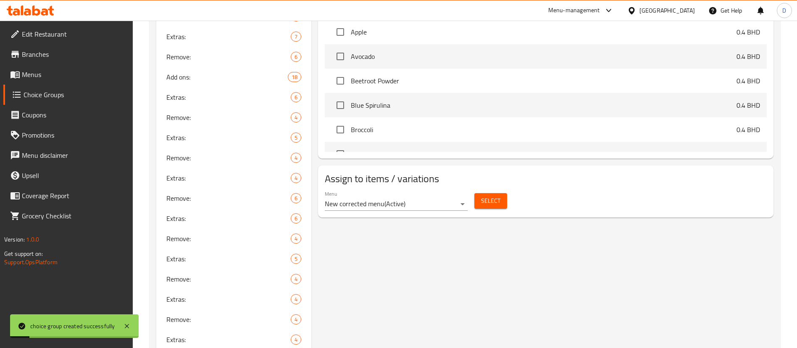
click at [490, 195] on span "Select" at bounding box center [490, 200] width 19 height 11
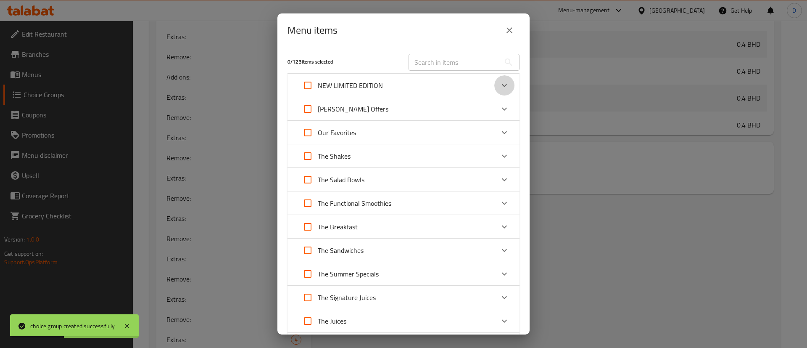
click at [499, 87] on icon "Expand" at bounding box center [504, 85] width 10 height 10
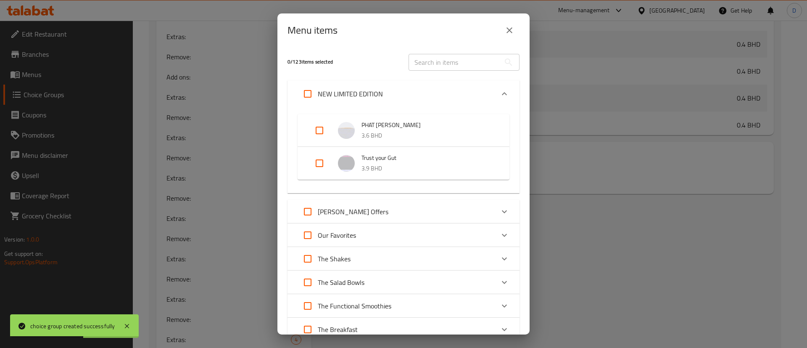
click at [318, 163] on input "Expand" at bounding box center [319, 163] width 20 height 20
checkbox input "true"
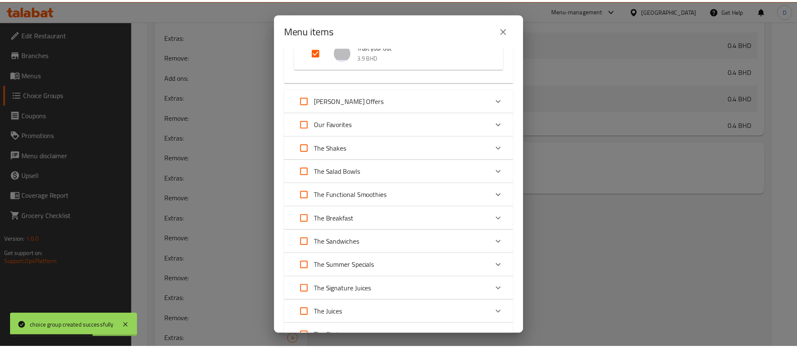
scroll to position [307, 0]
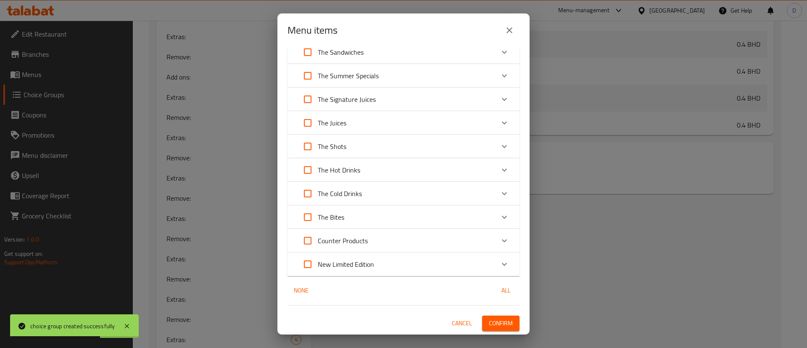
click at [489, 321] on span "Confirm" at bounding box center [501, 323] width 24 height 11
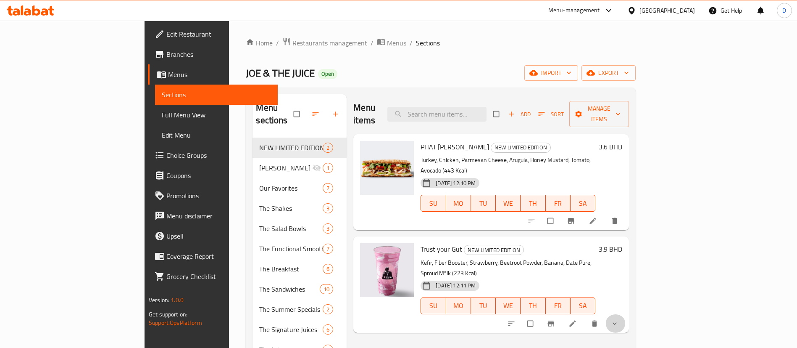
click at [626, 314] on button "show more" at bounding box center [616, 323] width 20 height 18
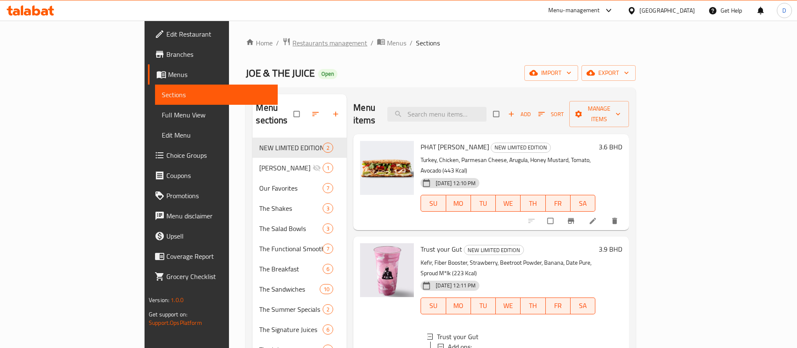
click at [293, 44] on span "Restaurants management" at bounding box center [330, 43] width 75 height 10
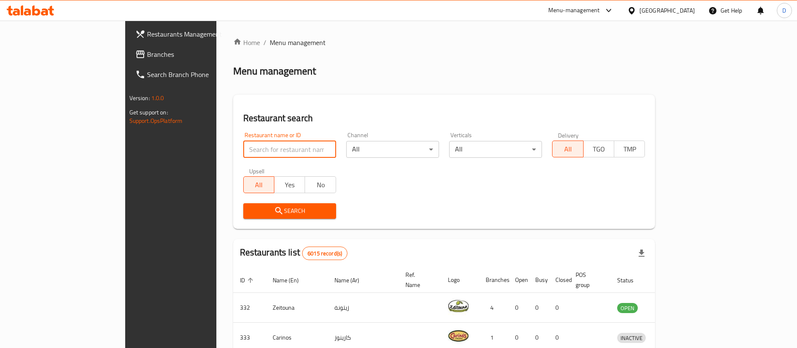
click at [243, 142] on input "search" at bounding box center [289, 149] width 93 height 17
paste input "Allo [GEOGRAPHIC_DATA]"
type input "Allo [GEOGRAPHIC_DATA]"
click button "Search" at bounding box center [289, 211] width 93 height 16
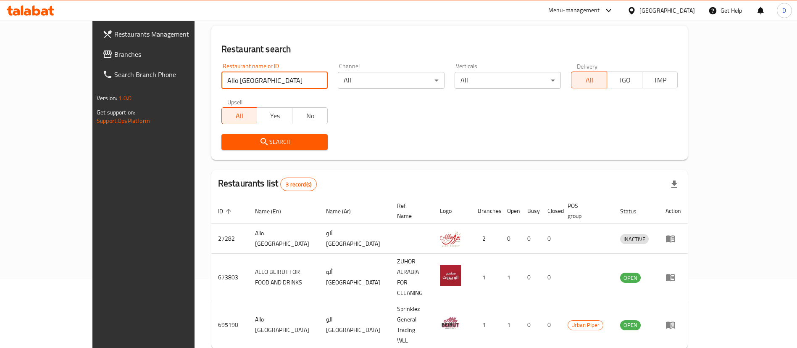
scroll to position [71, 0]
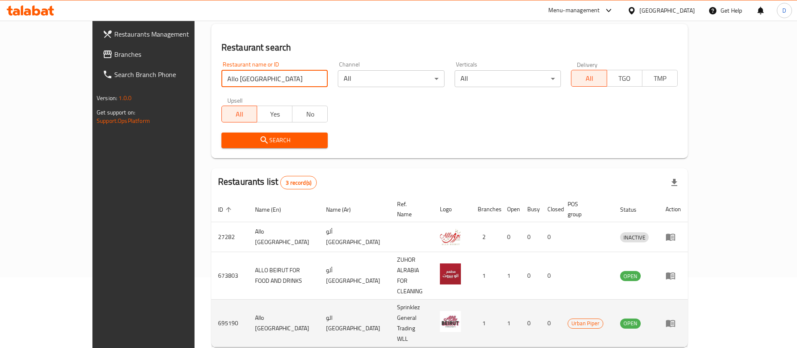
click at [674, 322] on icon "enhanced table" at bounding box center [672, 323] width 3 height 3
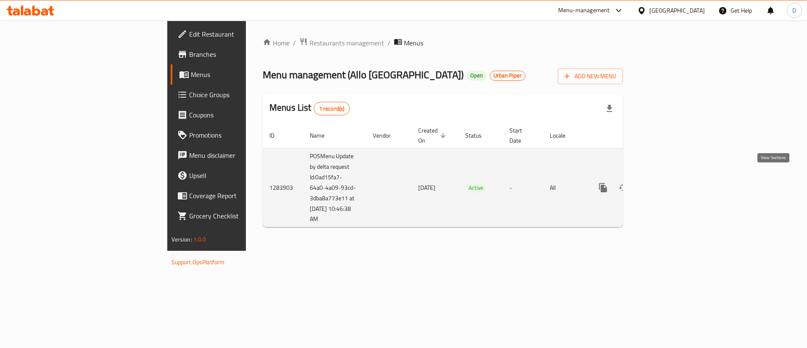
click at [674, 177] on link "enhanced table" at bounding box center [664, 187] width 20 height 20
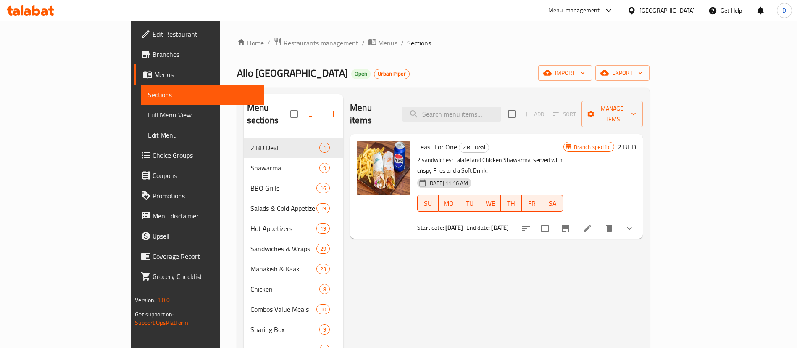
click at [302, 112] on div at bounding box center [316, 114] width 53 height 20
click at [301, 106] on div at bounding box center [316, 114] width 53 height 20
click at [284, 42] on span "Restaurants management" at bounding box center [321, 43] width 75 height 10
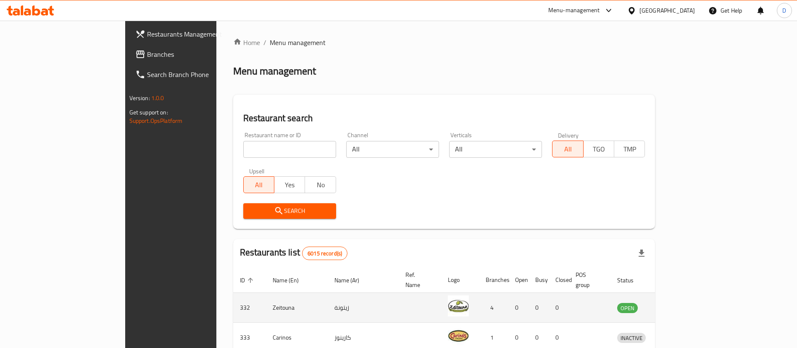
click at [673, 302] on icon "enhanced table" at bounding box center [668, 307] width 10 height 10
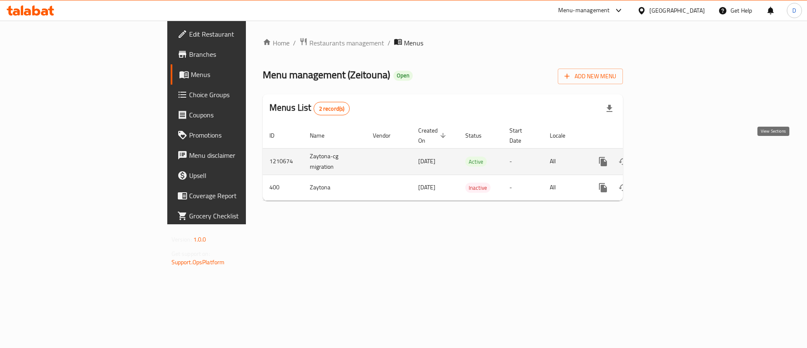
click at [669, 156] on icon "enhanced table" at bounding box center [664, 161] width 10 height 10
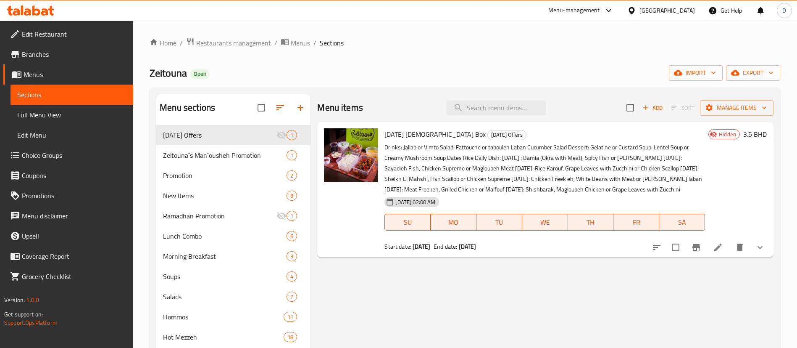
click at [245, 43] on span "Restaurants management" at bounding box center [233, 43] width 75 height 10
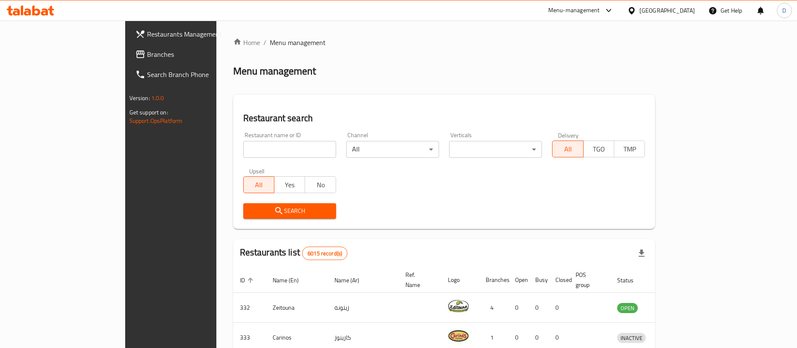
click at [243, 144] on input "search" at bounding box center [289, 149] width 93 height 17
type input "Allo [GEOGRAPHIC_DATA]"
click button "Search" at bounding box center [289, 211] width 93 height 16
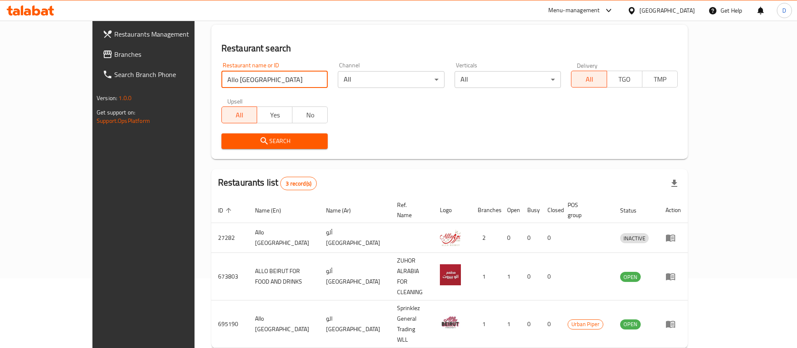
scroll to position [71, 0]
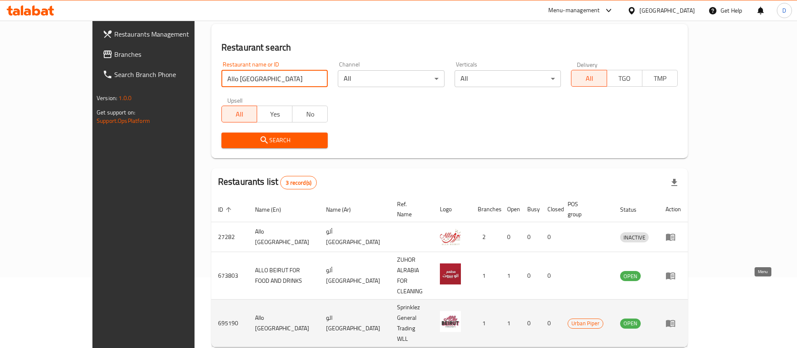
click at [675, 320] on icon "enhanced table" at bounding box center [670, 323] width 9 height 7
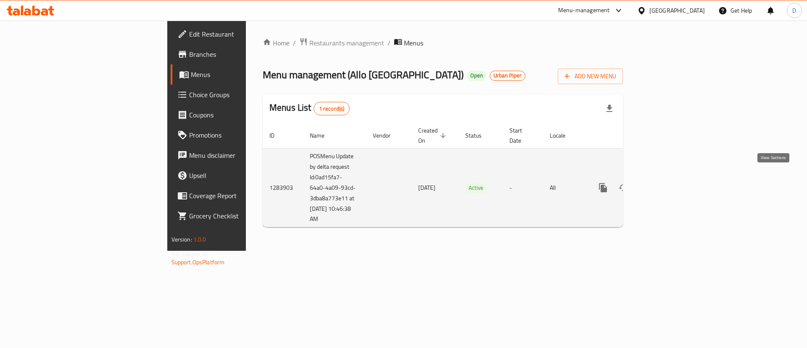
click at [674, 177] on link "enhanced table" at bounding box center [664, 187] width 20 height 20
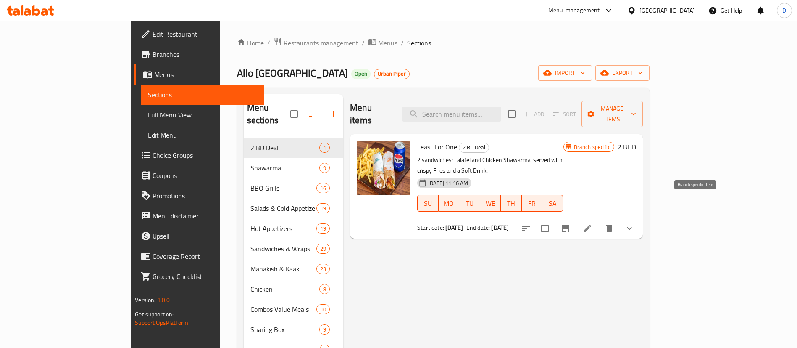
click at [571, 223] on icon "Branch-specific-item" at bounding box center [566, 228] width 10 height 10
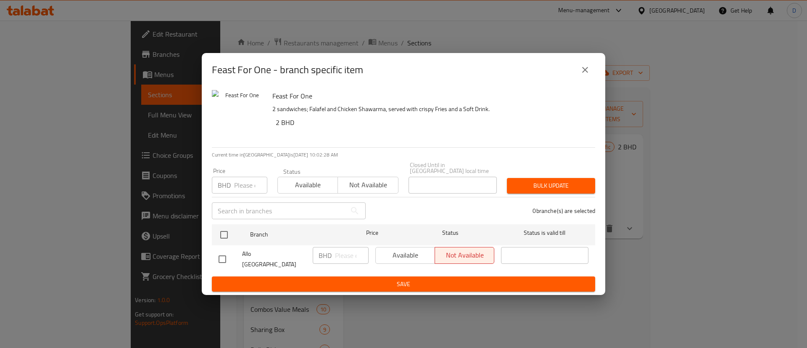
click at [582, 75] on icon "close" at bounding box center [585, 70] width 10 height 10
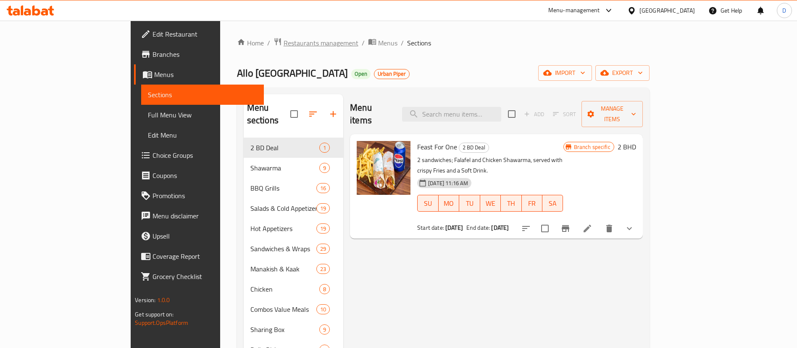
click at [284, 48] on span "Restaurants management" at bounding box center [321, 43] width 75 height 10
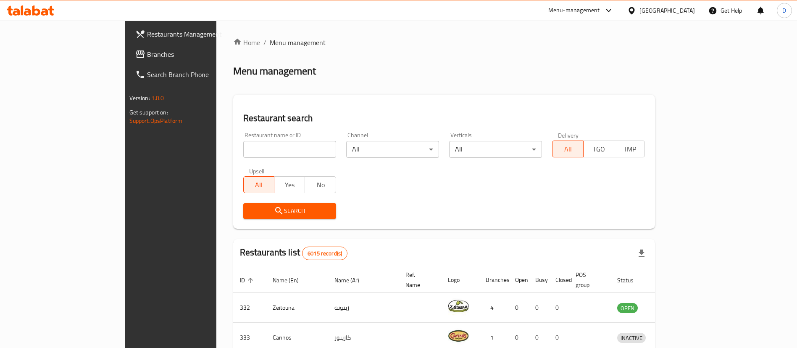
click at [243, 148] on input "search" at bounding box center [289, 149] width 93 height 17
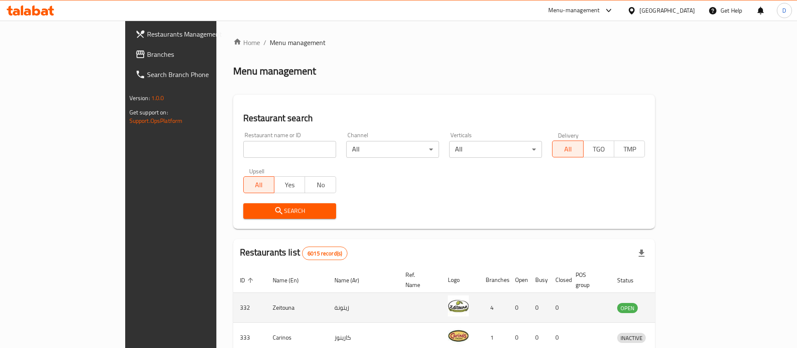
click at [673, 302] on icon "enhanced table" at bounding box center [668, 307] width 10 height 10
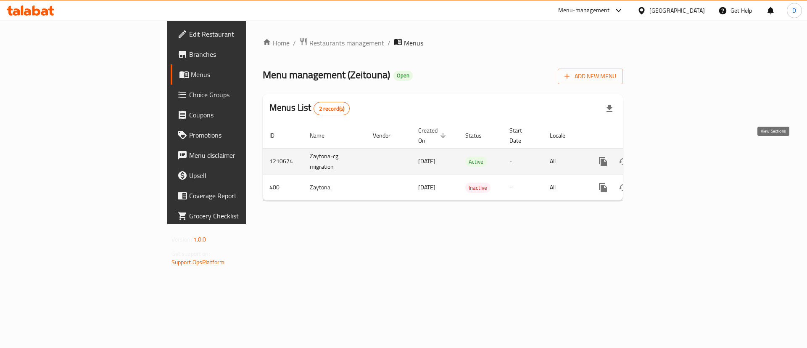
click at [667, 158] on icon "enhanced table" at bounding box center [664, 162] width 8 height 8
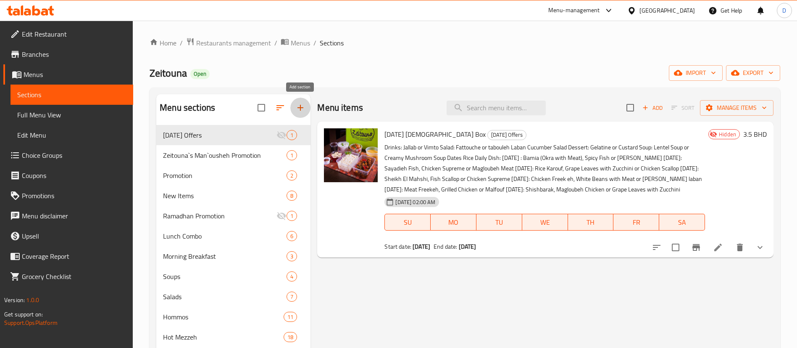
click at [298, 108] on icon "button" at bounding box center [301, 108] width 6 height 6
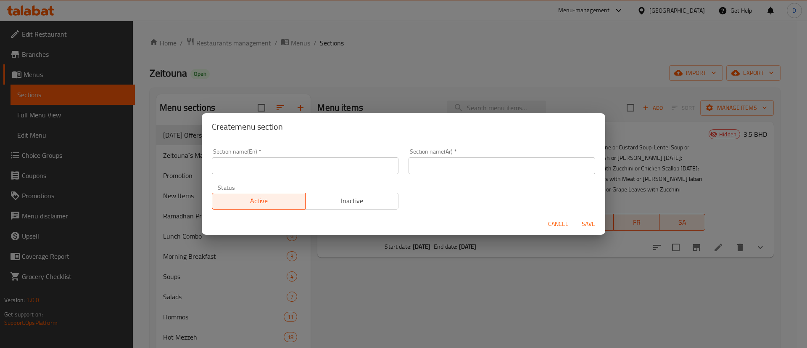
click at [437, 157] on div "Section name(Ar)   * Section name(Ar) *" at bounding box center [502, 161] width 187 height 26
click at [441, 165] on input "text" at bounding box center [502, 165] width 187 height 17
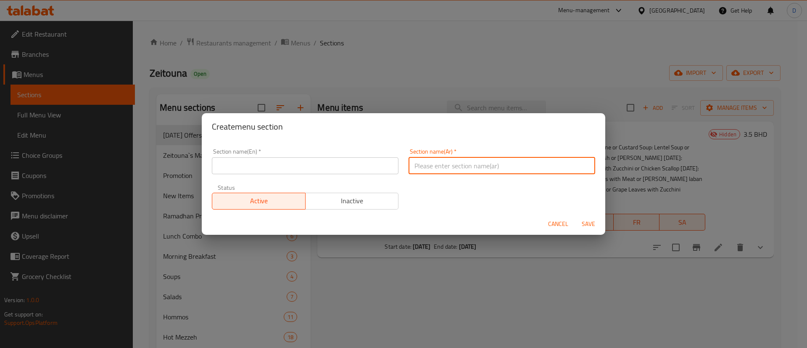
type input "وجبة لشخص واحد"
drag, startPoint x: 465, startPoint y: 164, endPoint x: 403, endPoint y: 155, distance: 62.5
click at [403, 155] on div "Section name(Ar)   * وجبة لشخص واحد Section name(Ar) *" at bounding box center [501, 161] width 197 height 36
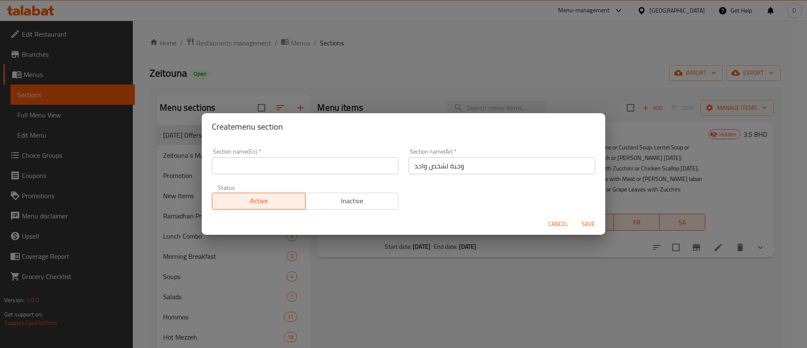
click at [225, 24] on div "Create menu section Section name(En)   * Section name(En) * Section name(Ar)   …" at bounding box center [403, 174] width 807 height 348
click at [555, 229] on button "Cancel" at bounding box center [558, 224] width 27 height 16
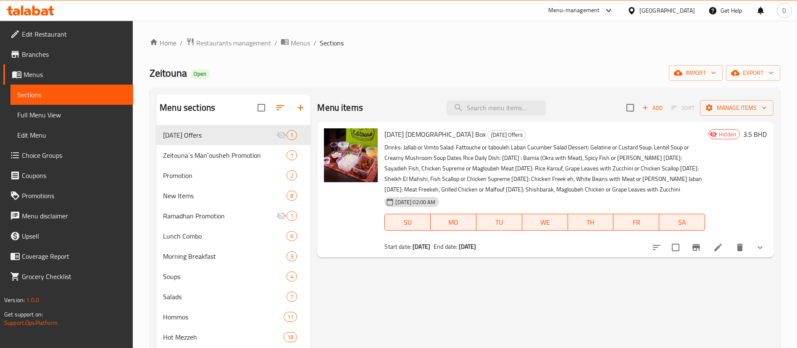
click at [236, 34] on div "Home / Restaurants management / Menus / Sections Zeitouna Open import export Me…" at bounding box center [465, 328] width 664 height 615
